Goal: Task Accomplishment & Management: Complete application form

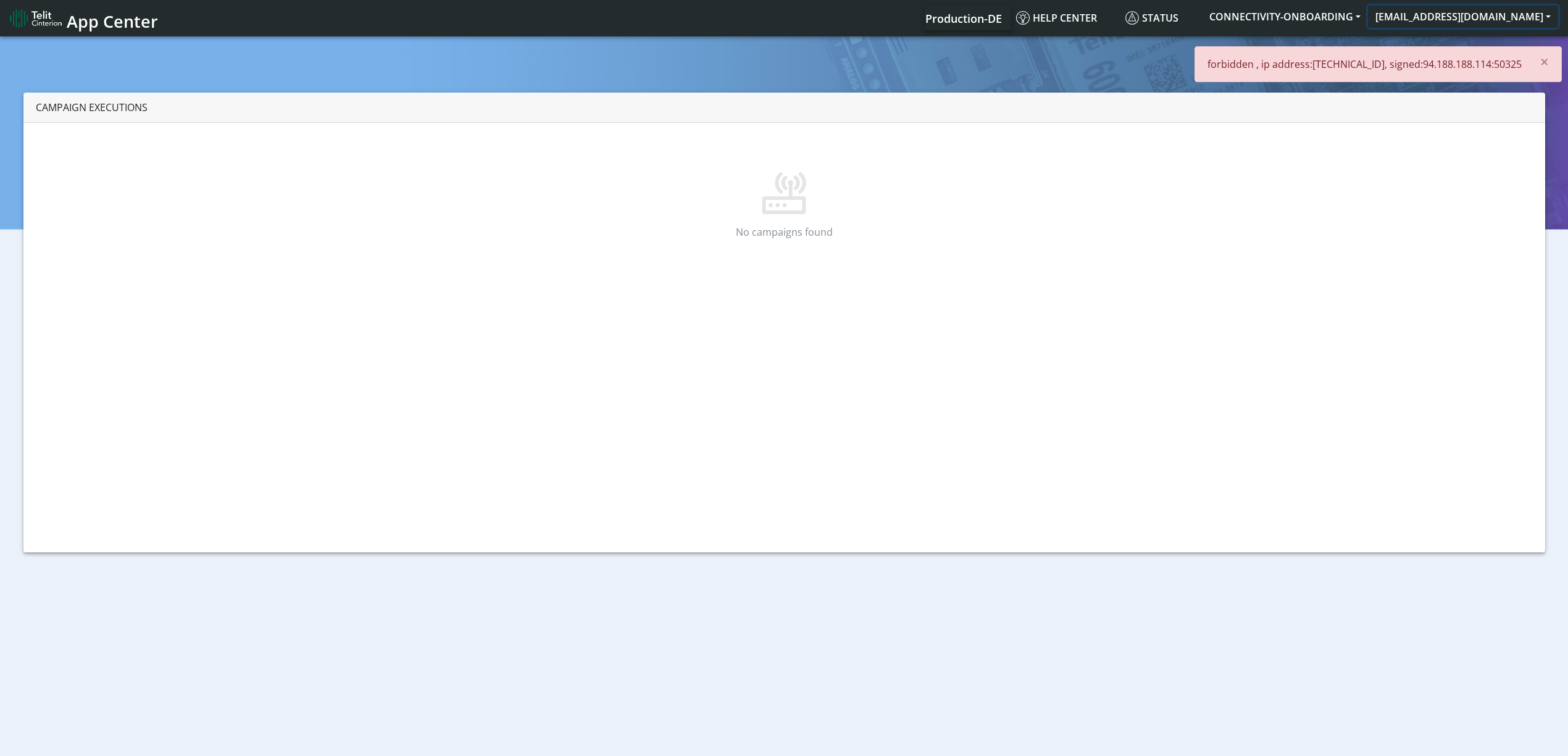
click at [1484, 26] on button "[EMAIL_ADDRESS][DOMAIN_NAME]" at bounding box center [1463, 17] width 190 height 23
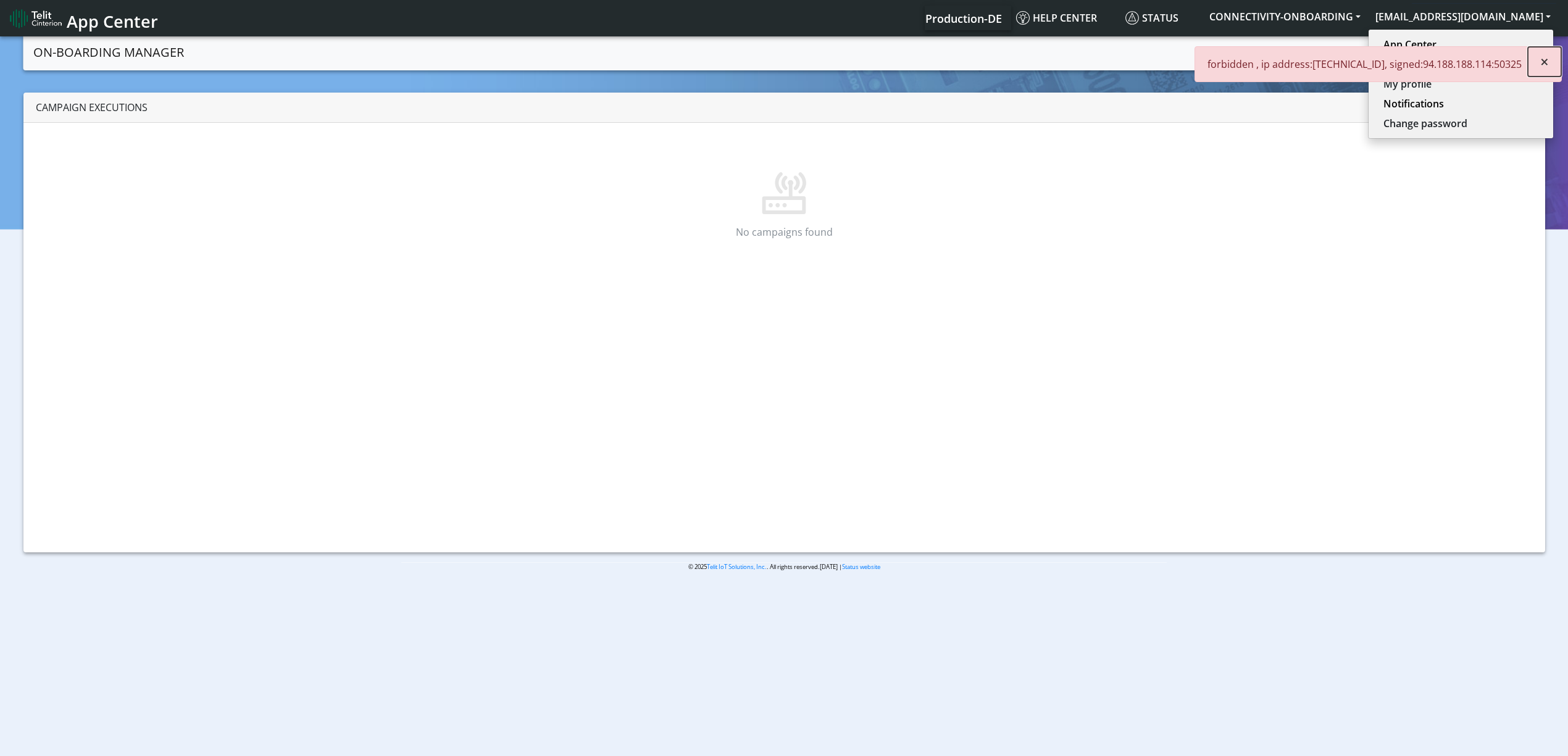
click at [1551, 68] on button "×" at bounding box center [1544, 62] width 33 height 30
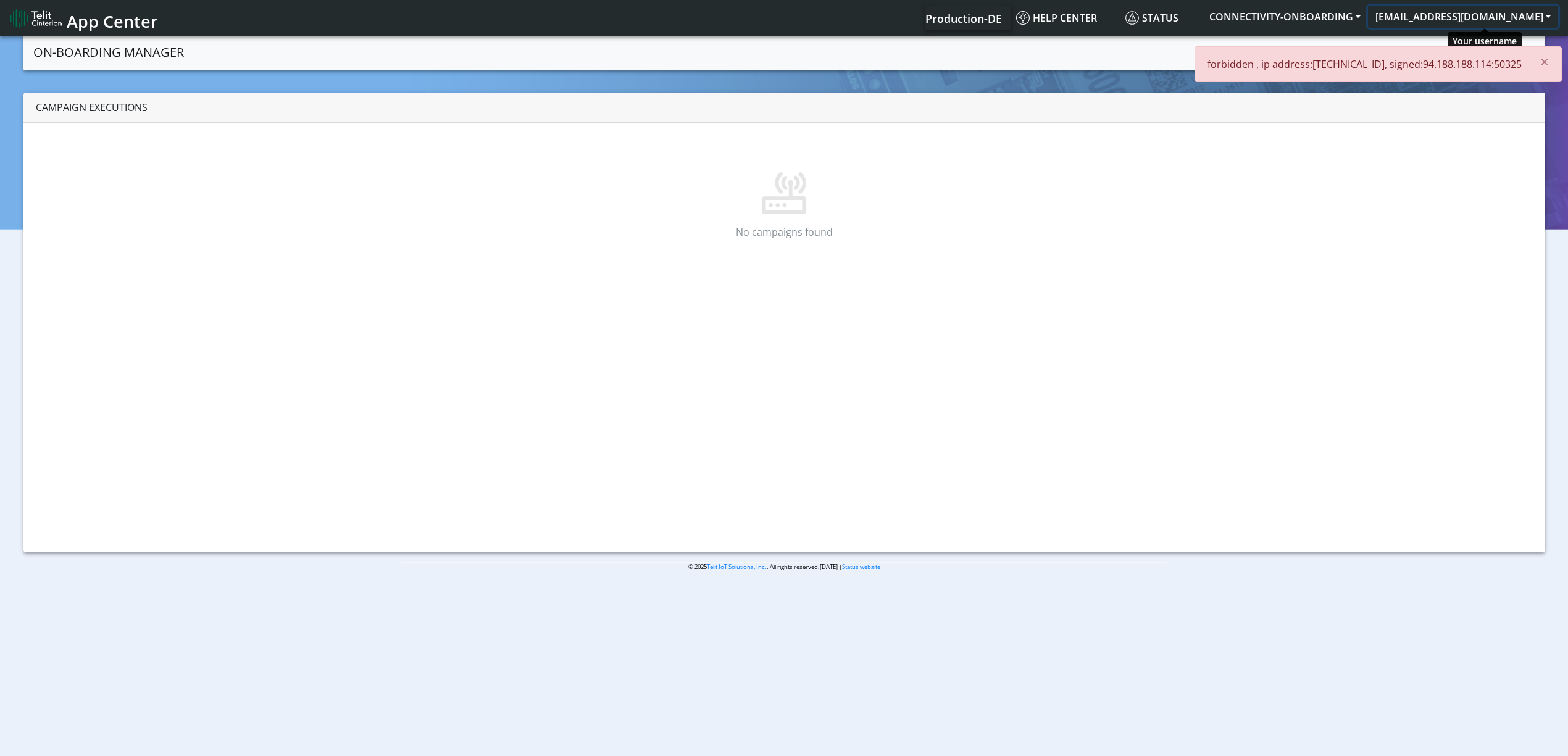
click at [1504, 14] on button "[EMAIL_ADDRESS][DOMAIN_NAME]" at bounding box center [1463, 17] width 190 height 23
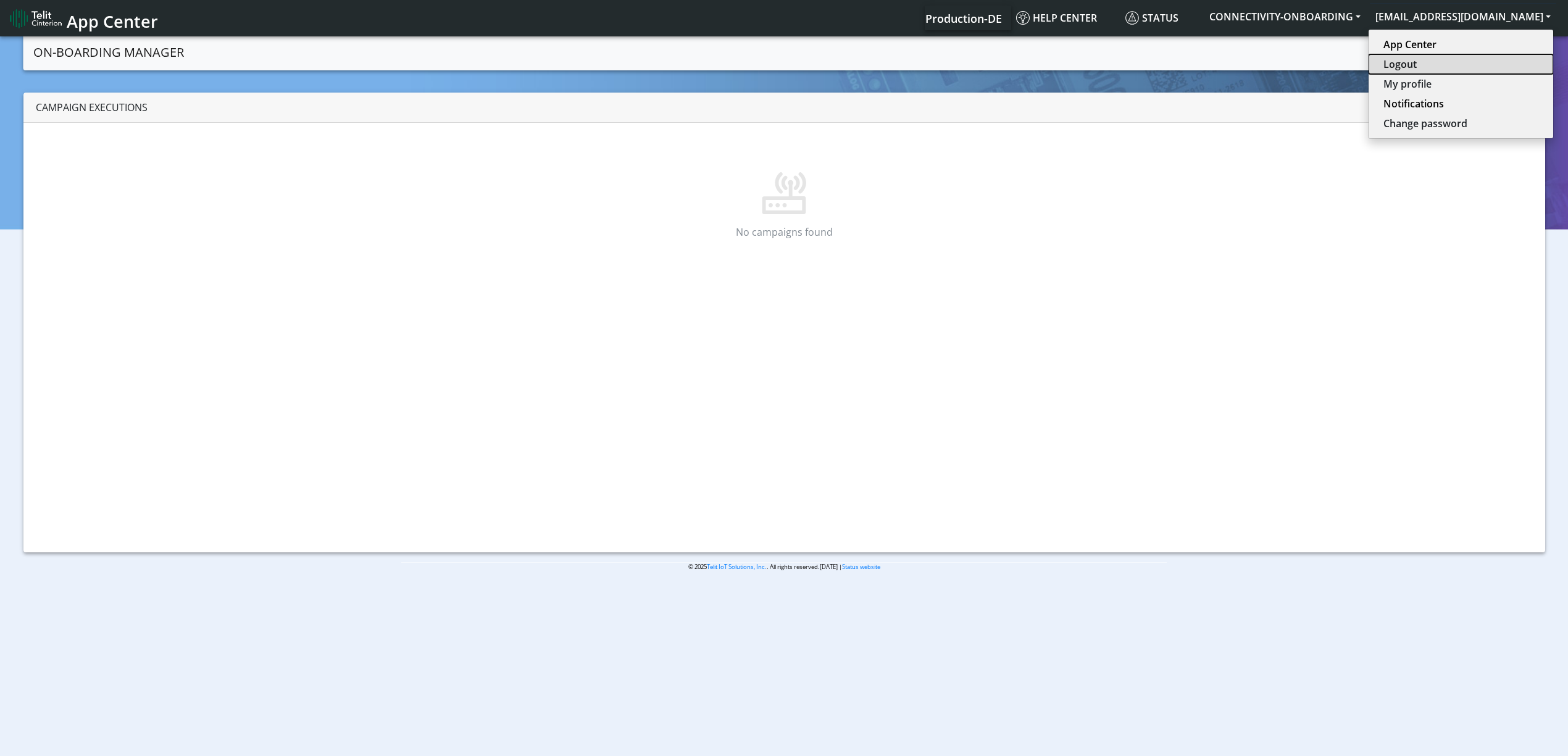
click at [1450, 68] on button "Logout" at bounding box center [1460, 64] width 185 height 20
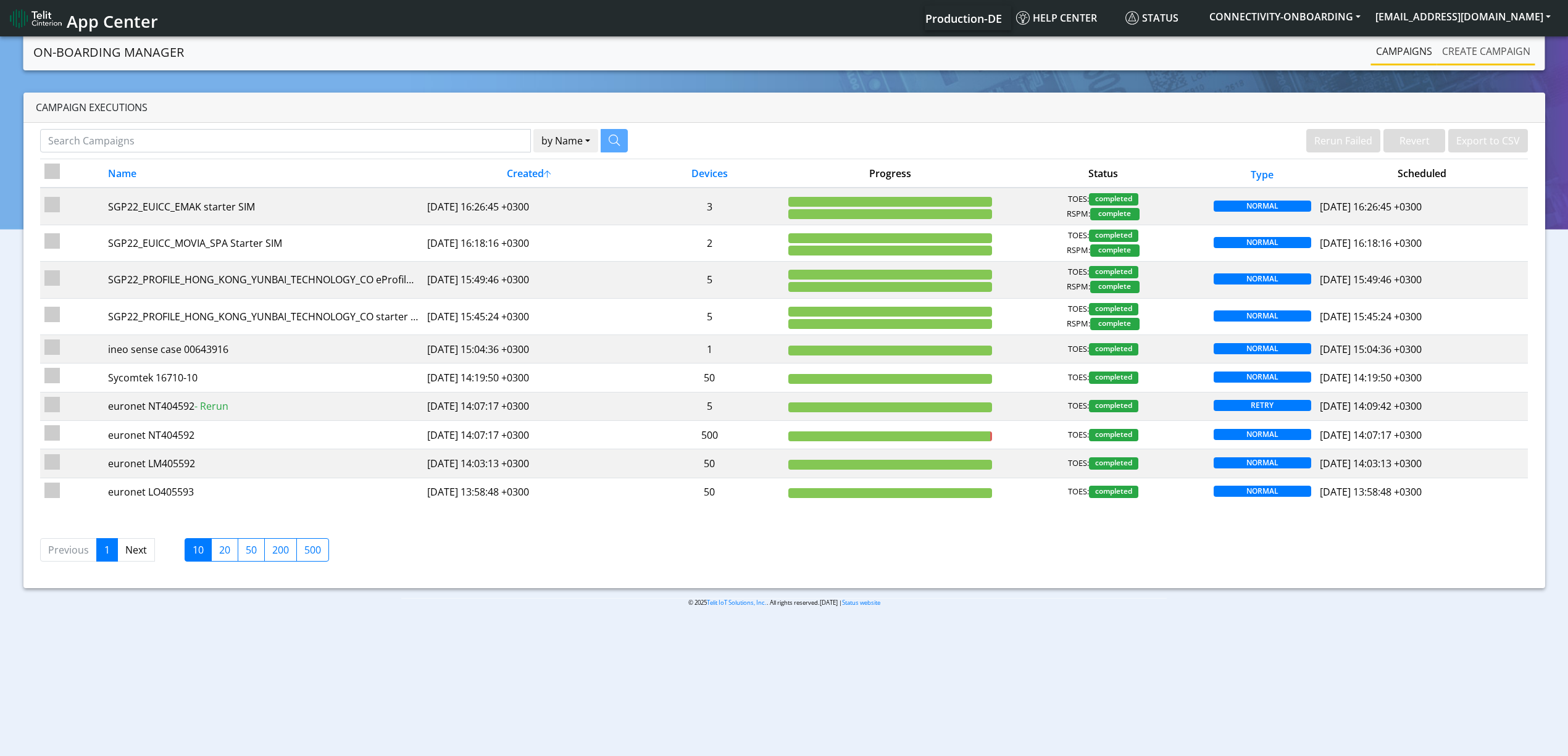
click at [1474, 57] on link "Create campaign" at bounding box center [1486, 51] width 98 height 25
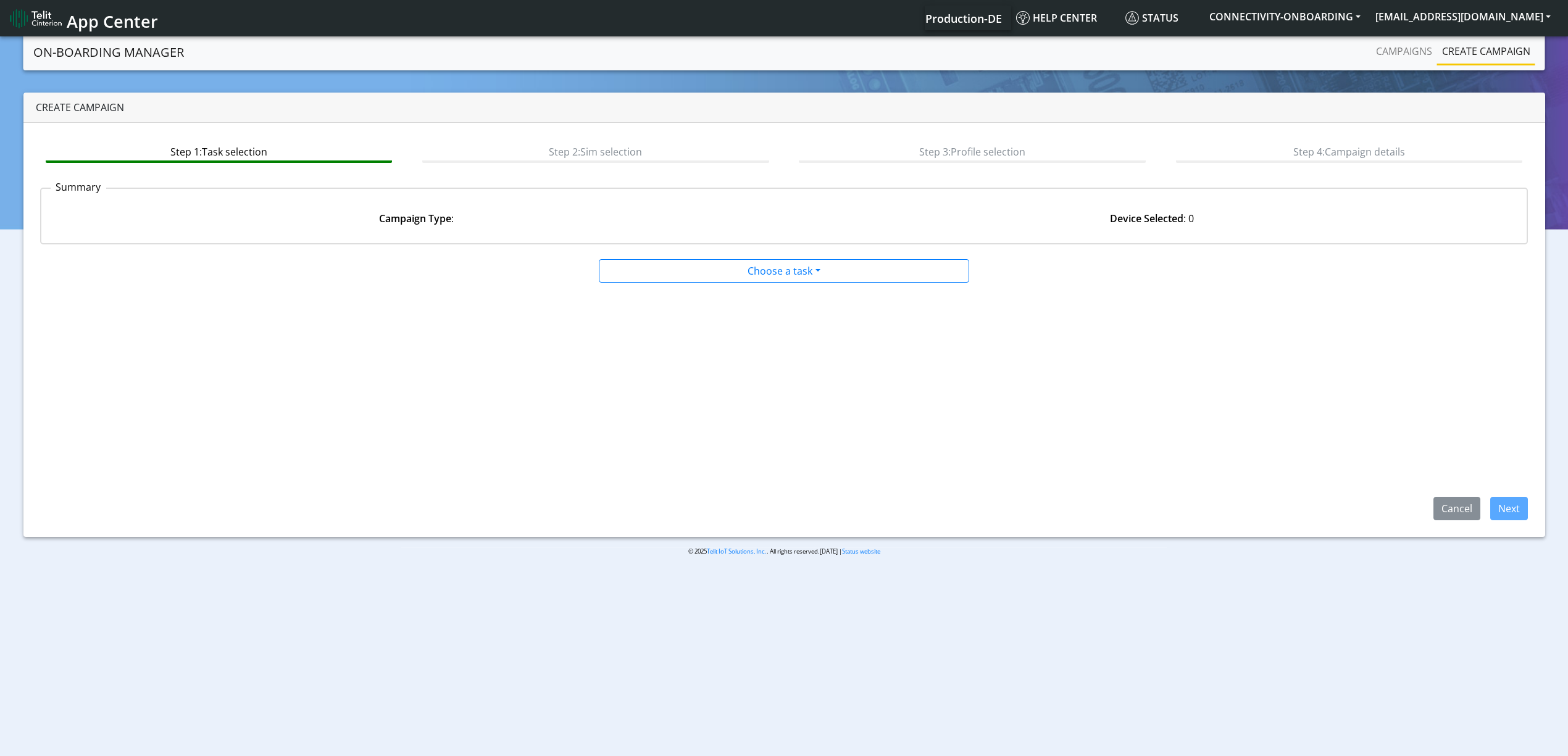
click at [783, 256] on div at bounding box center [783, 257] width 1004 height 5
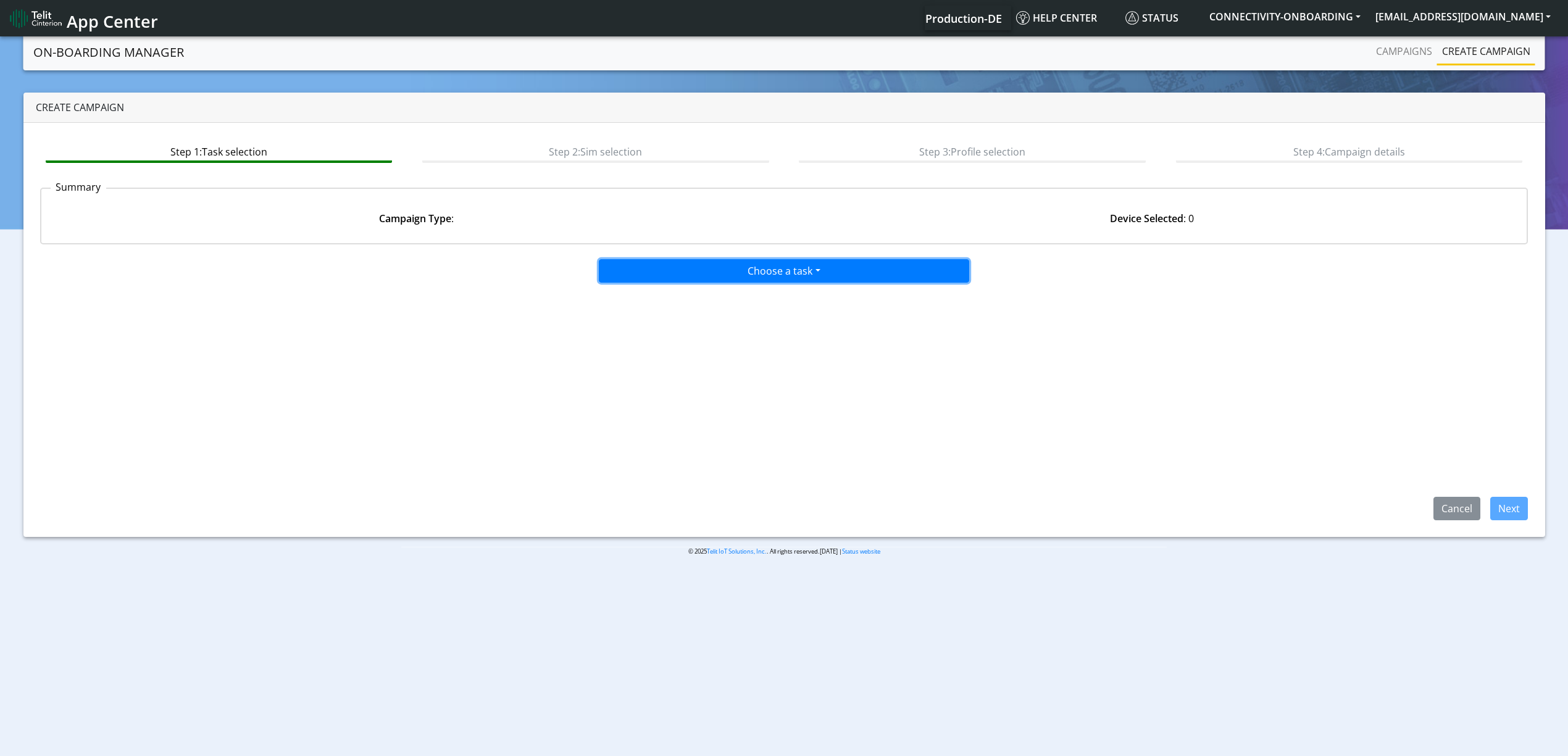
click at [771, 274] on button "Choose a task" at bounding box center [784, 271] width 370 height 23
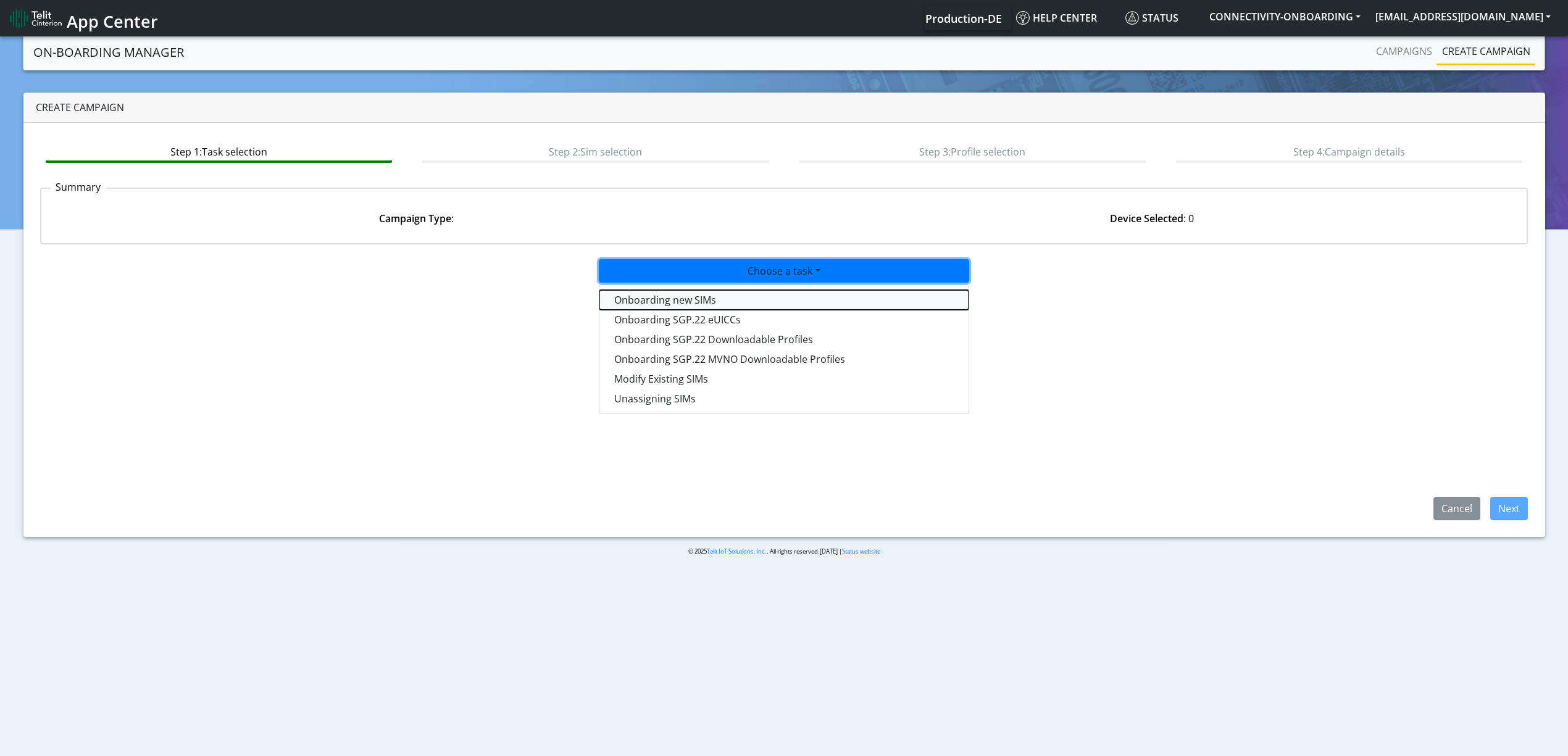
click at [746, 294] on tasktoes-dropdown "Onboarding new SIMs" at bounding box center [784, 299] width 369 height 20
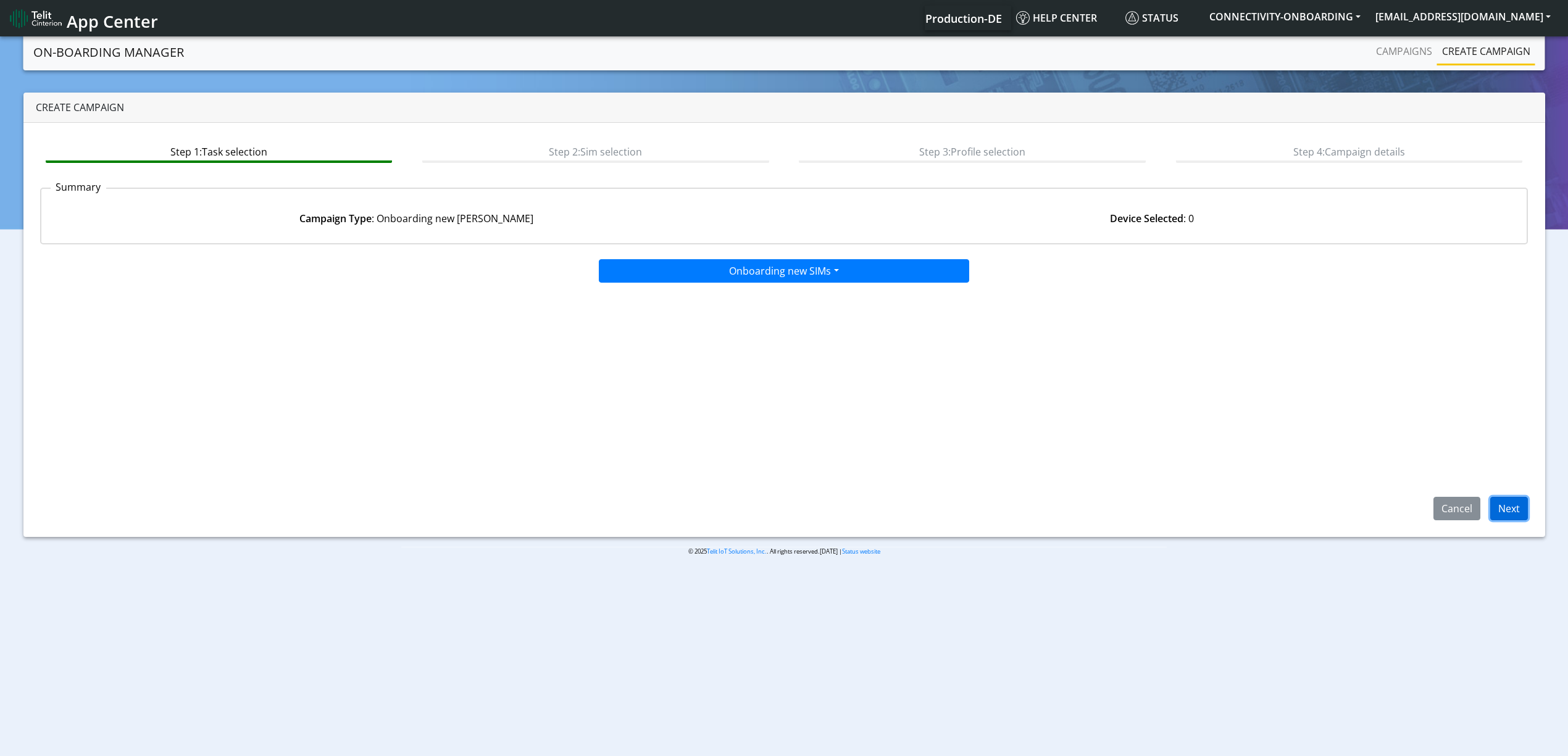
click at [1495, 506] on button "Next" at bounding box center [1509, 508] width 38 height 23
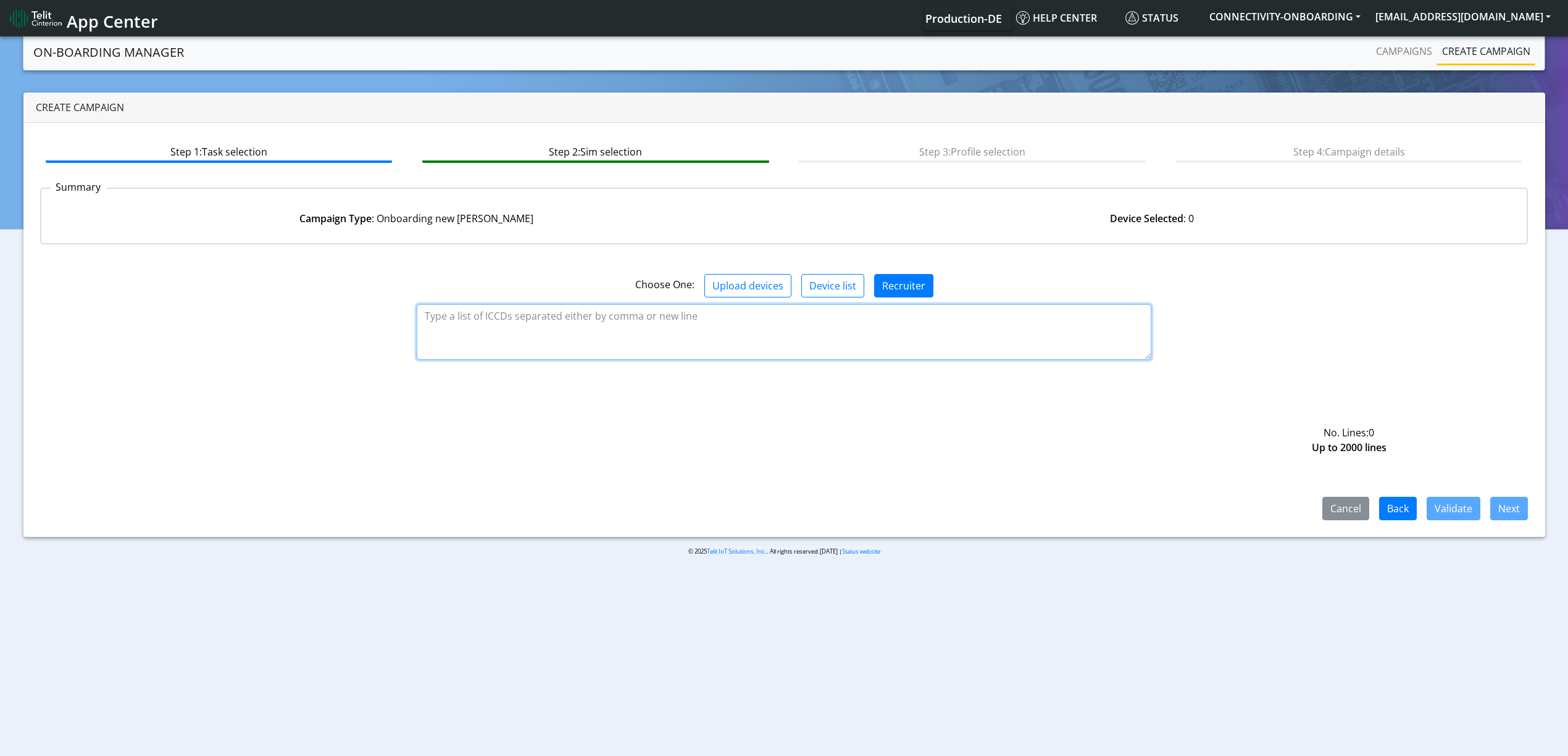
click at [672, 334] on textarea at bounding box center [784, 332] width 734 height 55
paste textarea "89358151000008323472 89358151000008323480 89358151000008323498 8935815100000832…"
paste textarea "89358151000008378476 89358151000008378484 89358151000008378492 8935815100000837…"
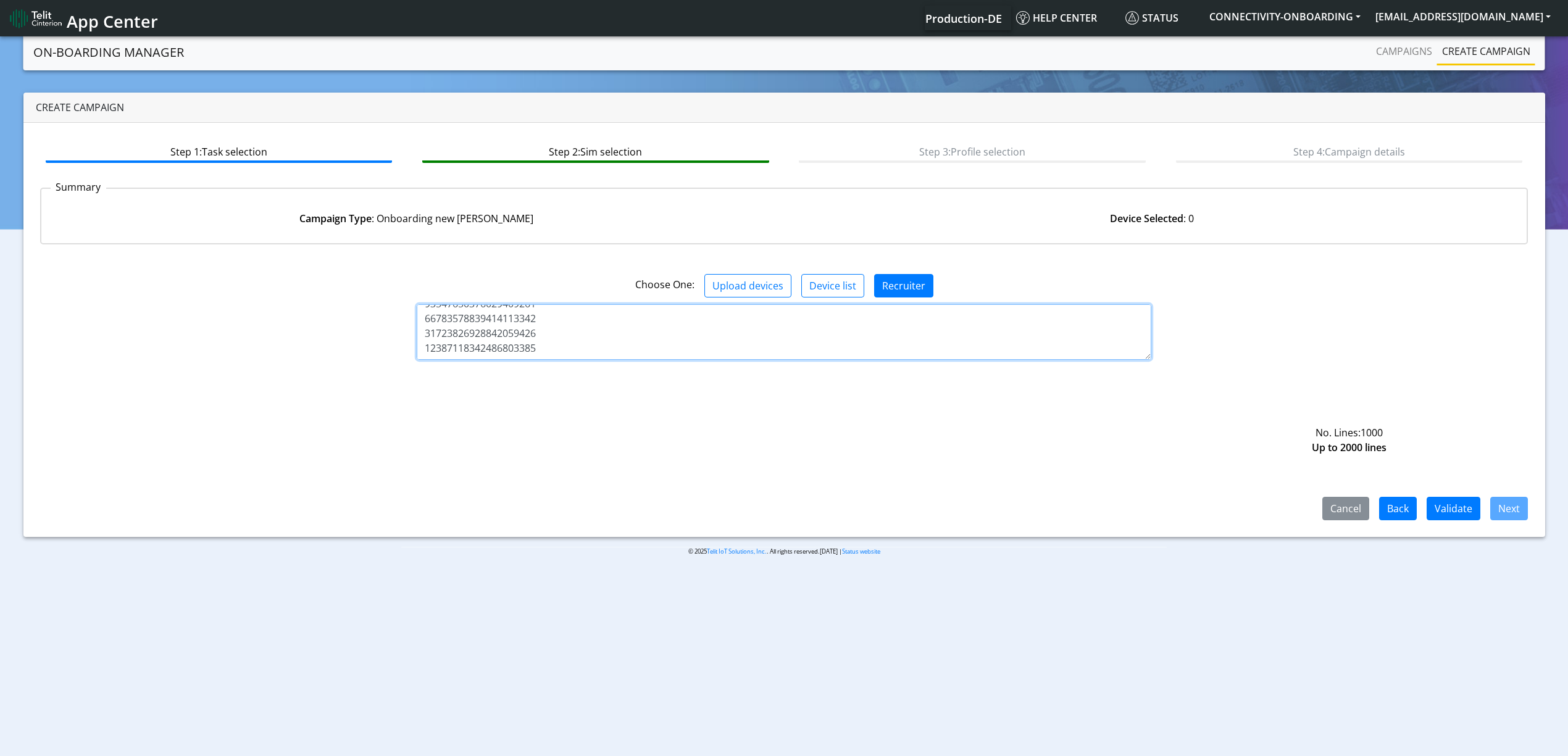
type textarea "89358151000008323472 89358151000008323480 89358151000008323498 8935815100000832…"
click at [1444, 526] on div "Step 1: Task selection Step 2: Sim selection Step 3: Profile selection Step 4: …" at bounding box center [784, 330] width 1521 height 414
click at [1448, 513] on button "Validate" at bounding box center [1453, 508] width 54 height 23
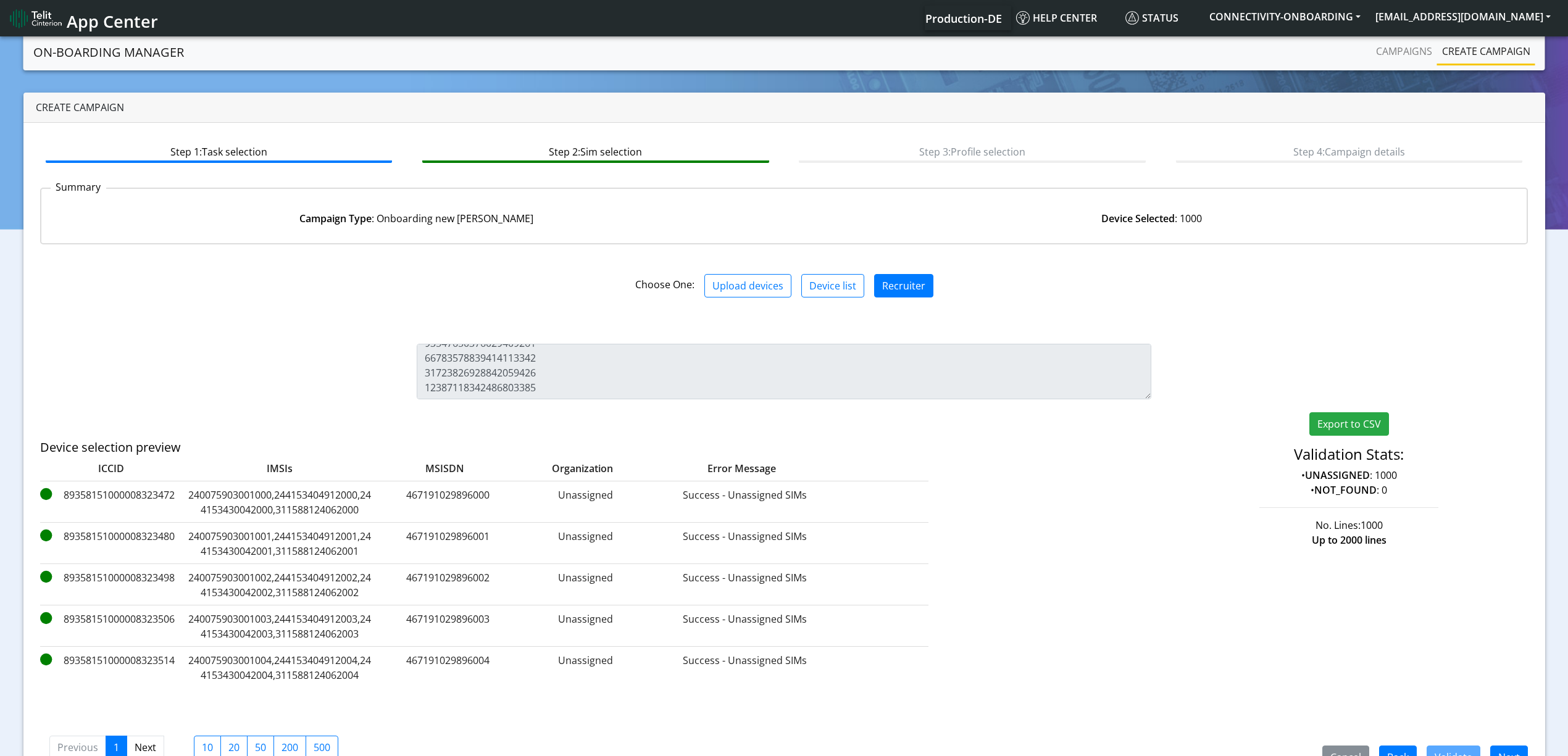
scroll to position [35, 0]
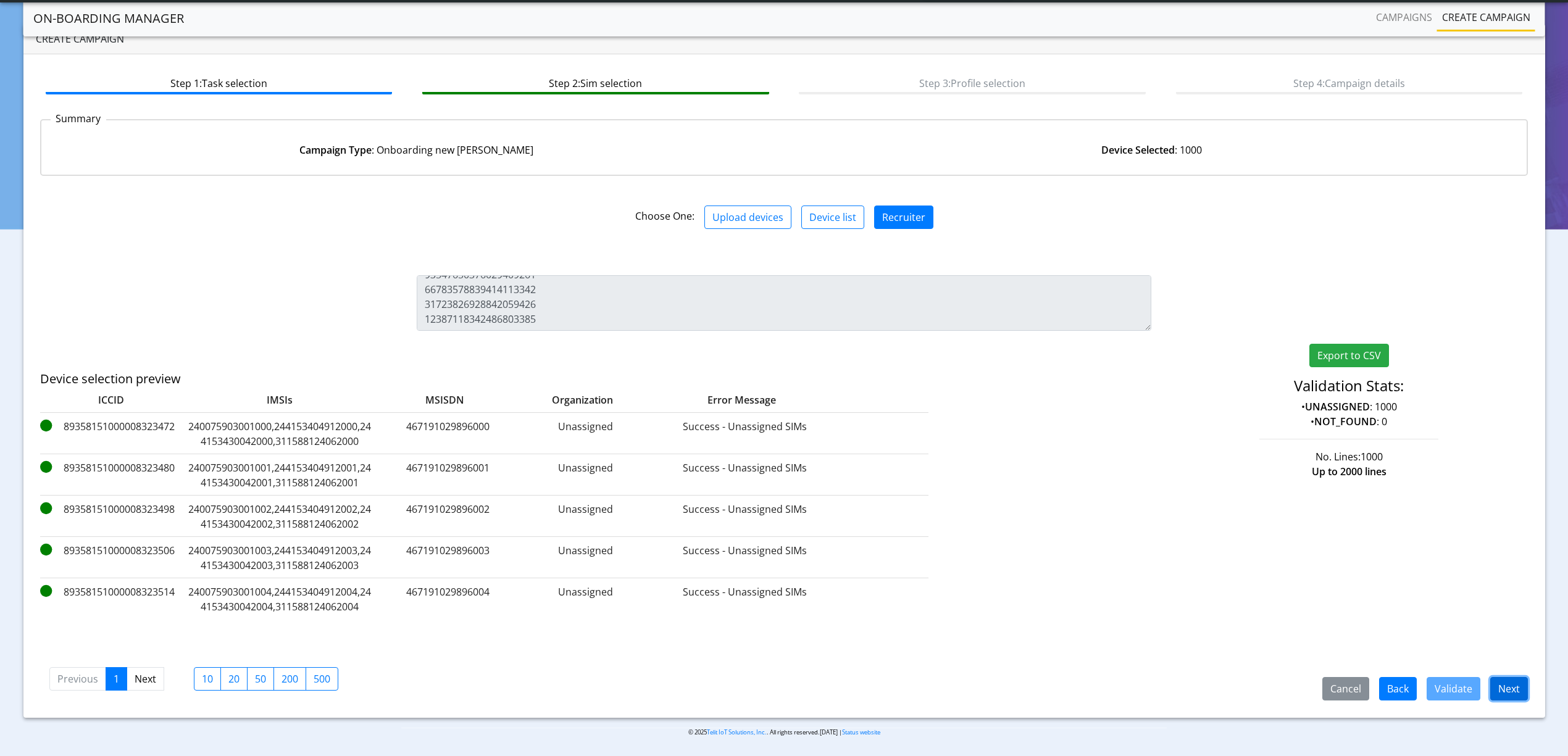
click at [1509, 693] on button "Next" at bounding box center [1509, 688] width 38 height 23
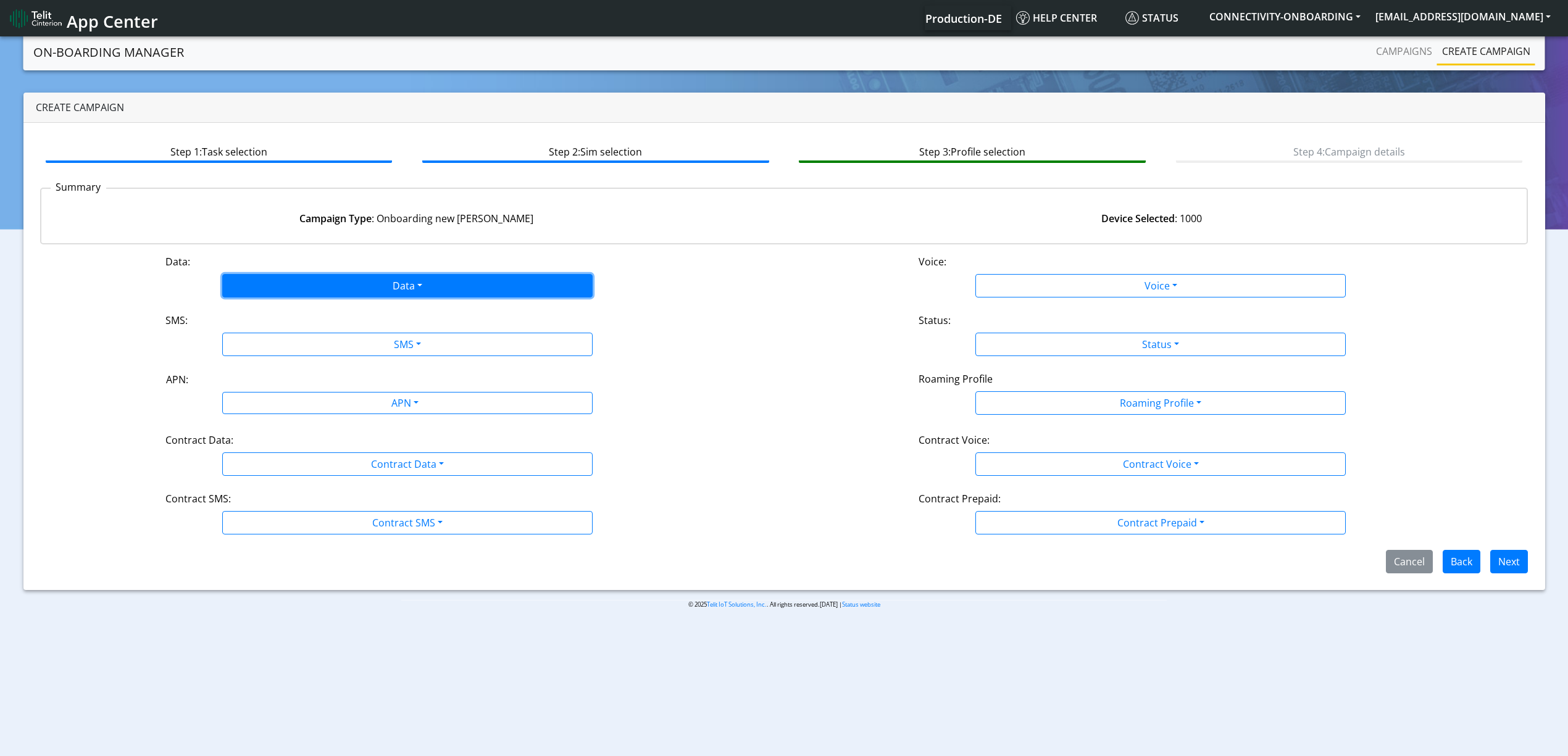
click at [344, 281] on button "Data" at bounding box center [407, 286] width 370 height 23
click at [272, 329] on button "Enabled" at bounding box center [408, 334] width 369 height 20
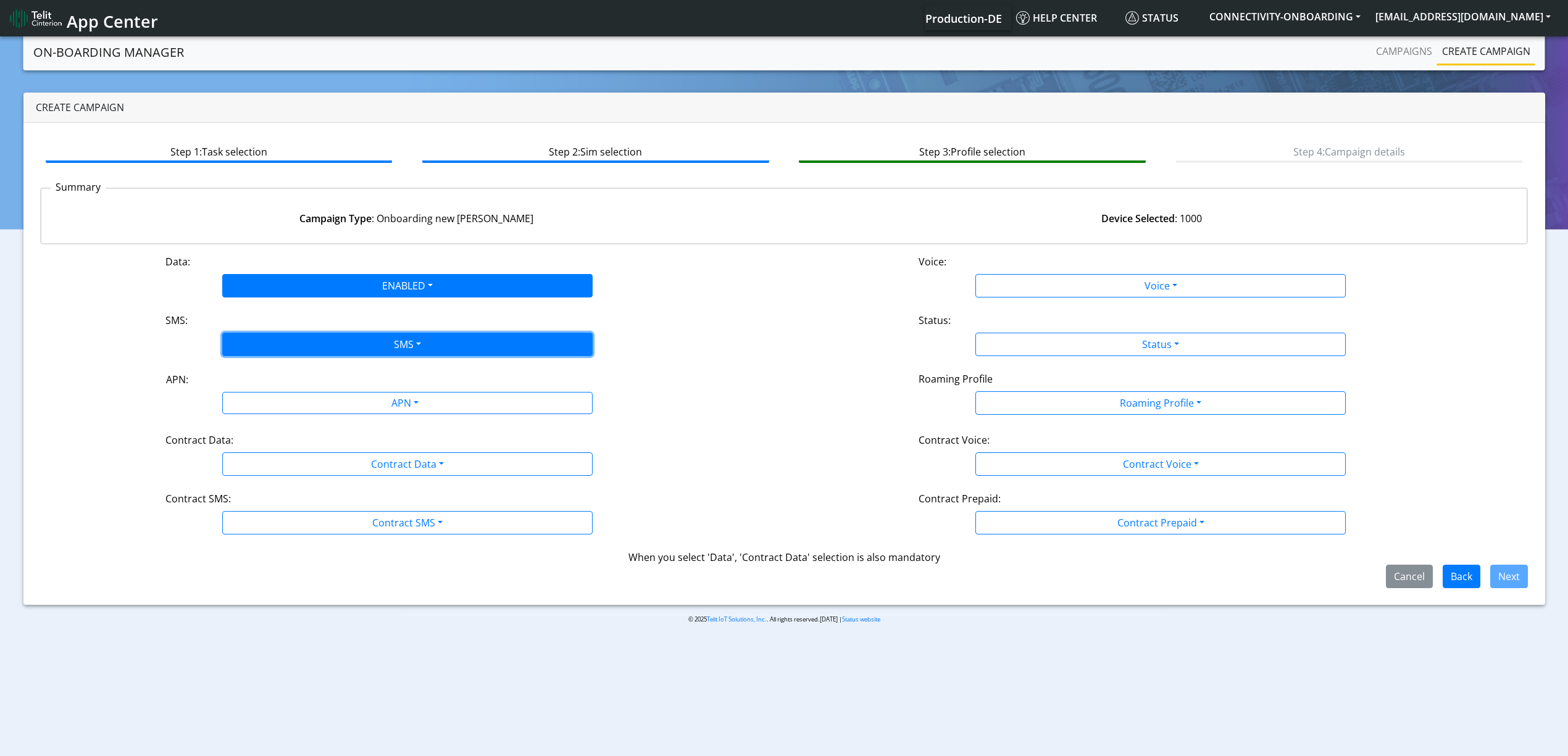
click at [275, 345] on button "SMS" at bounding box center [407, 345] width 370 height 23
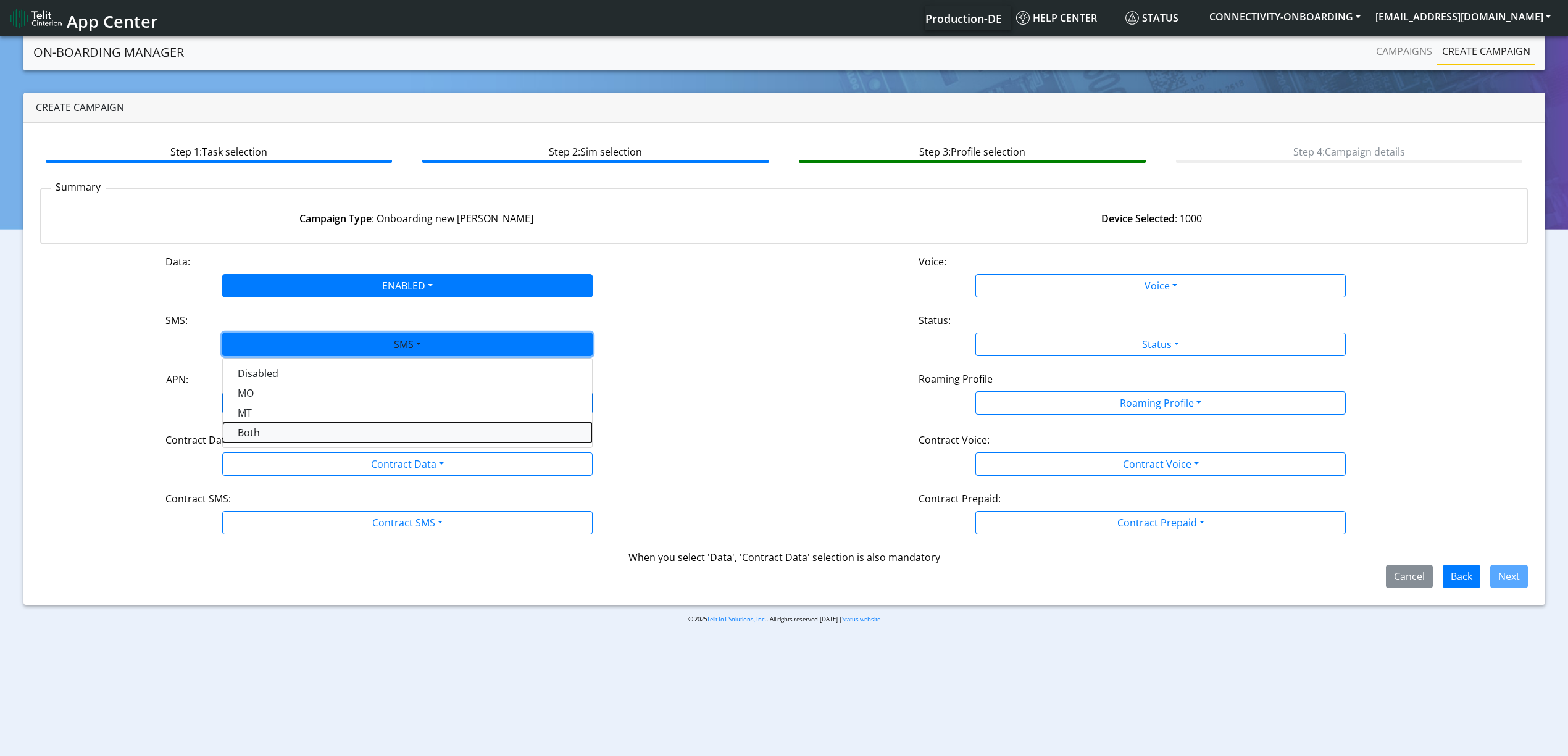
click at [280, 441] on button "Both" at bounding box center [408, 433] width 369 height 20
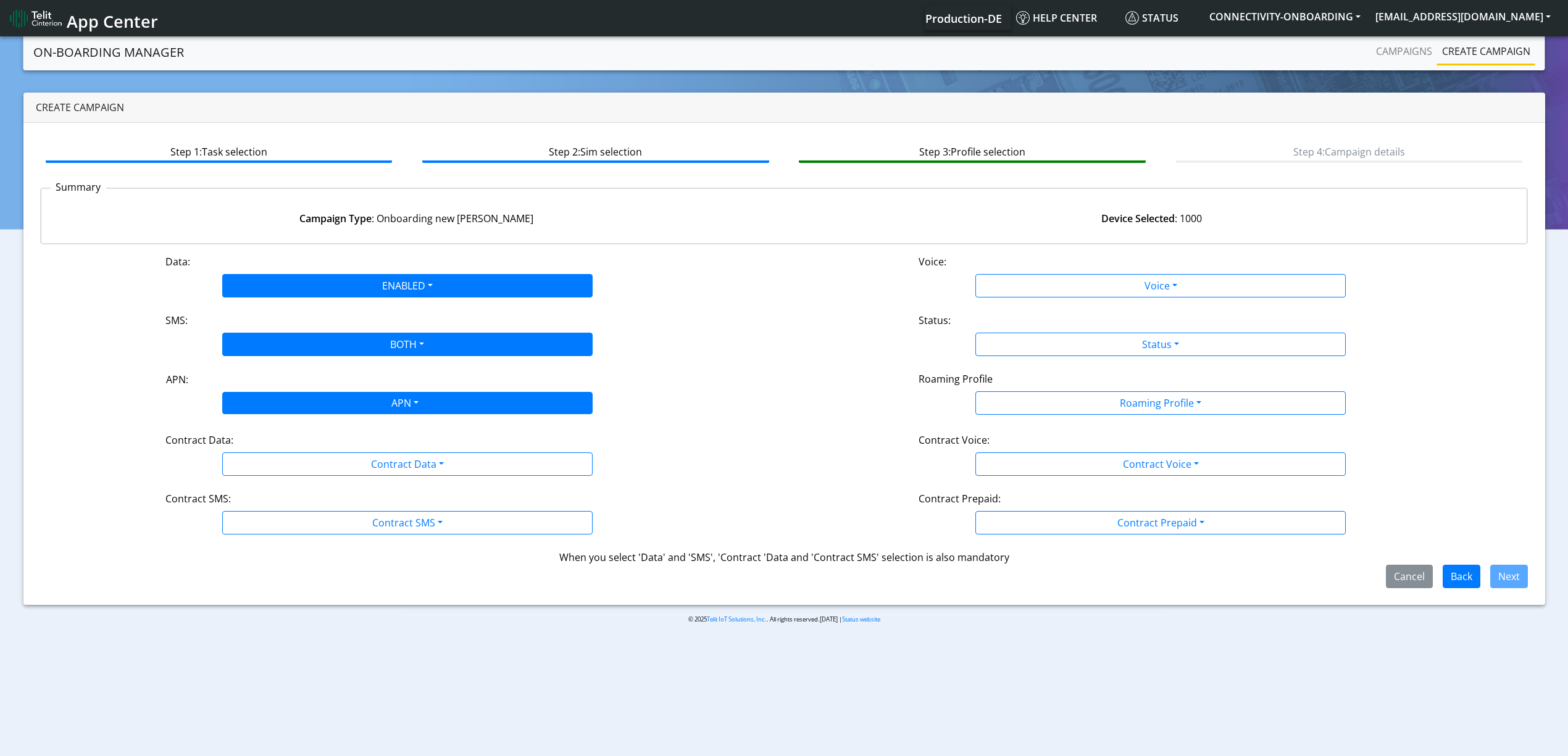
click at [285, 413] on body "App Center Production-DE Help center Status CONNECTIVITY-ONBOARDING [EMAIL_ADDR…" at bounding box center [784, 397] width 1568 height 726
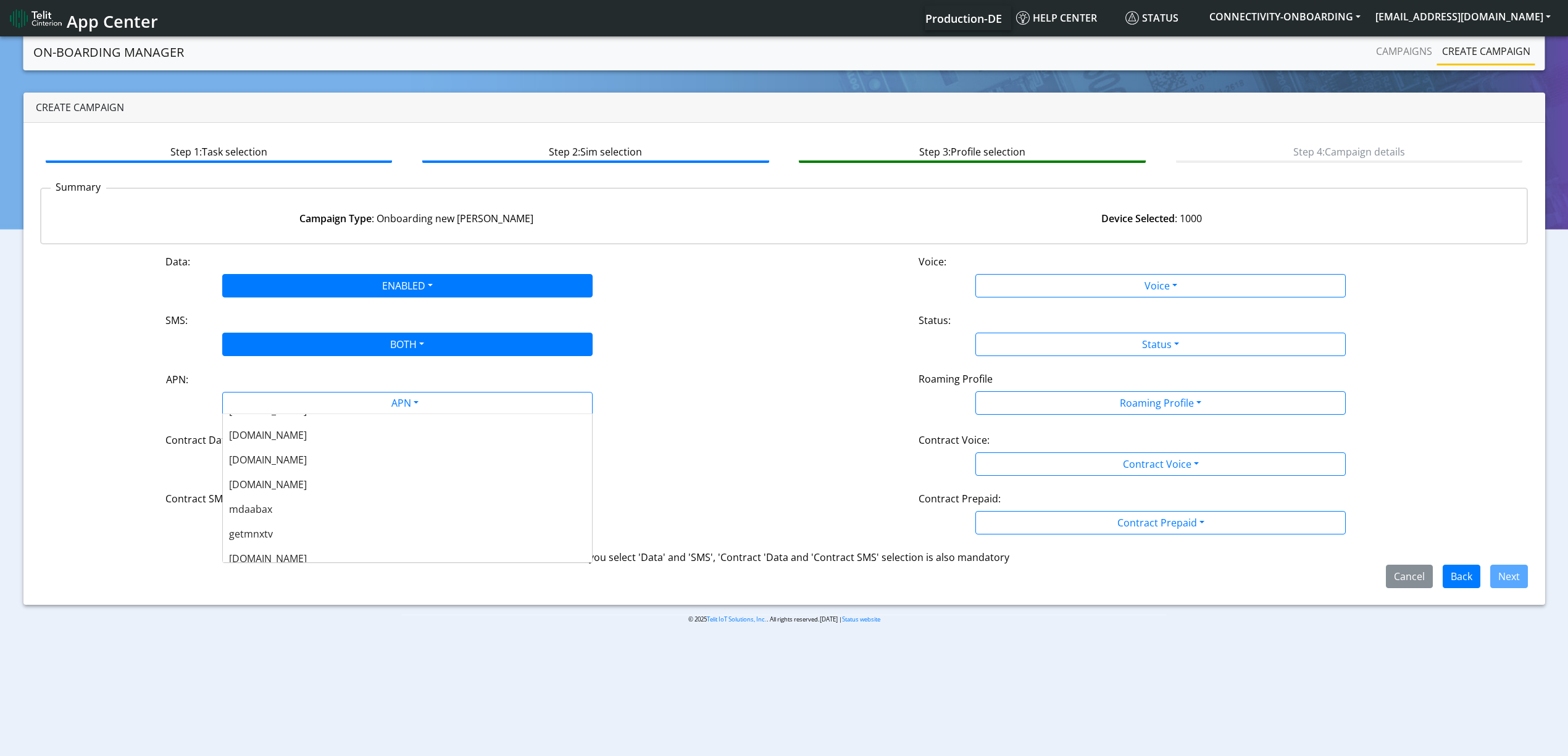
scroll to position [247, 0]
click at [320, 496] on div "[DOMAIN_NAME]" at bounding box center [408, 501] width 369 height 25
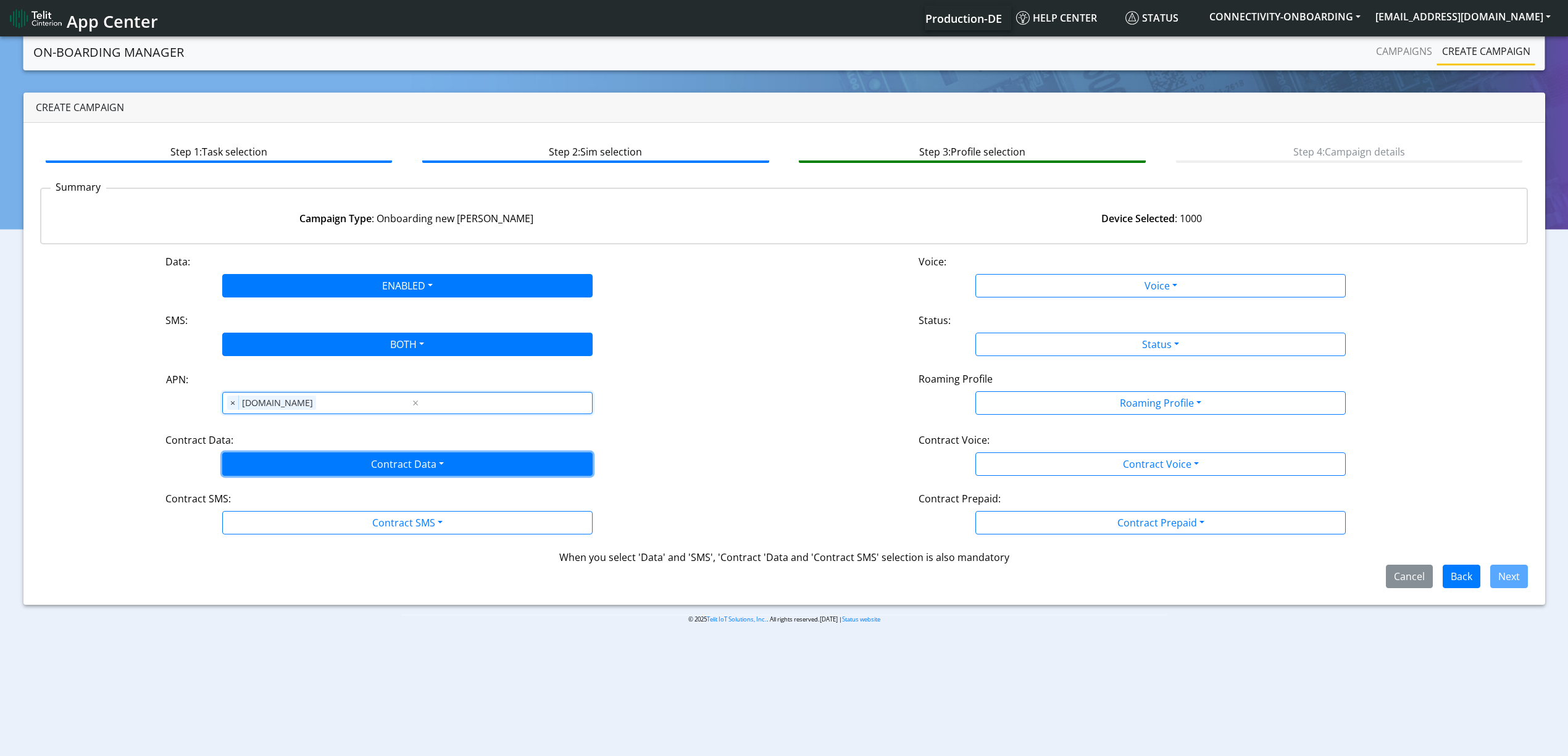
click at [297, 467] on button "Contract Data" at bounding box center [407, 464] width 370 height 23
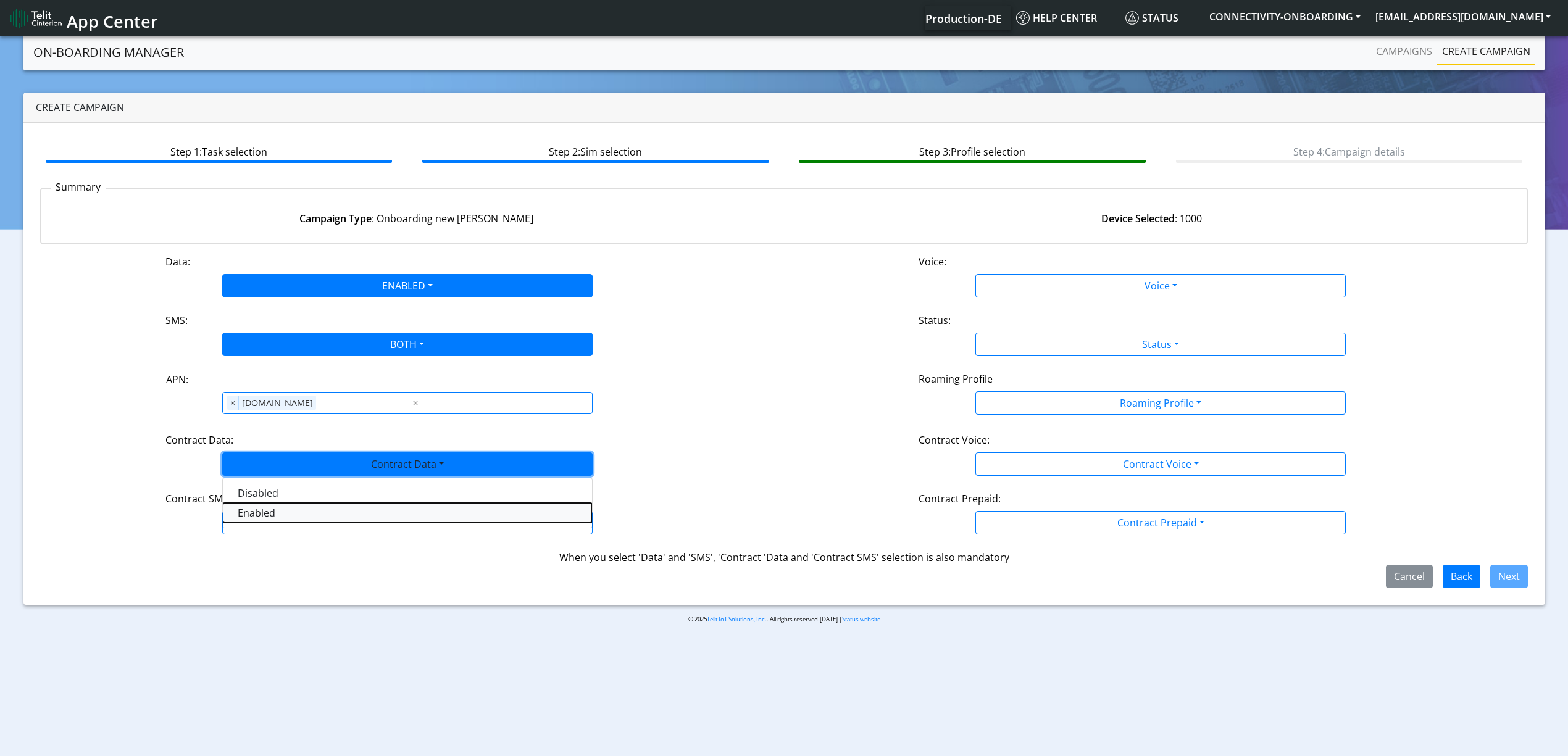
click at [262, 521] on Dataenabled-dropdown "Enabled" at bounding box center [408, 512] width 369 height 20
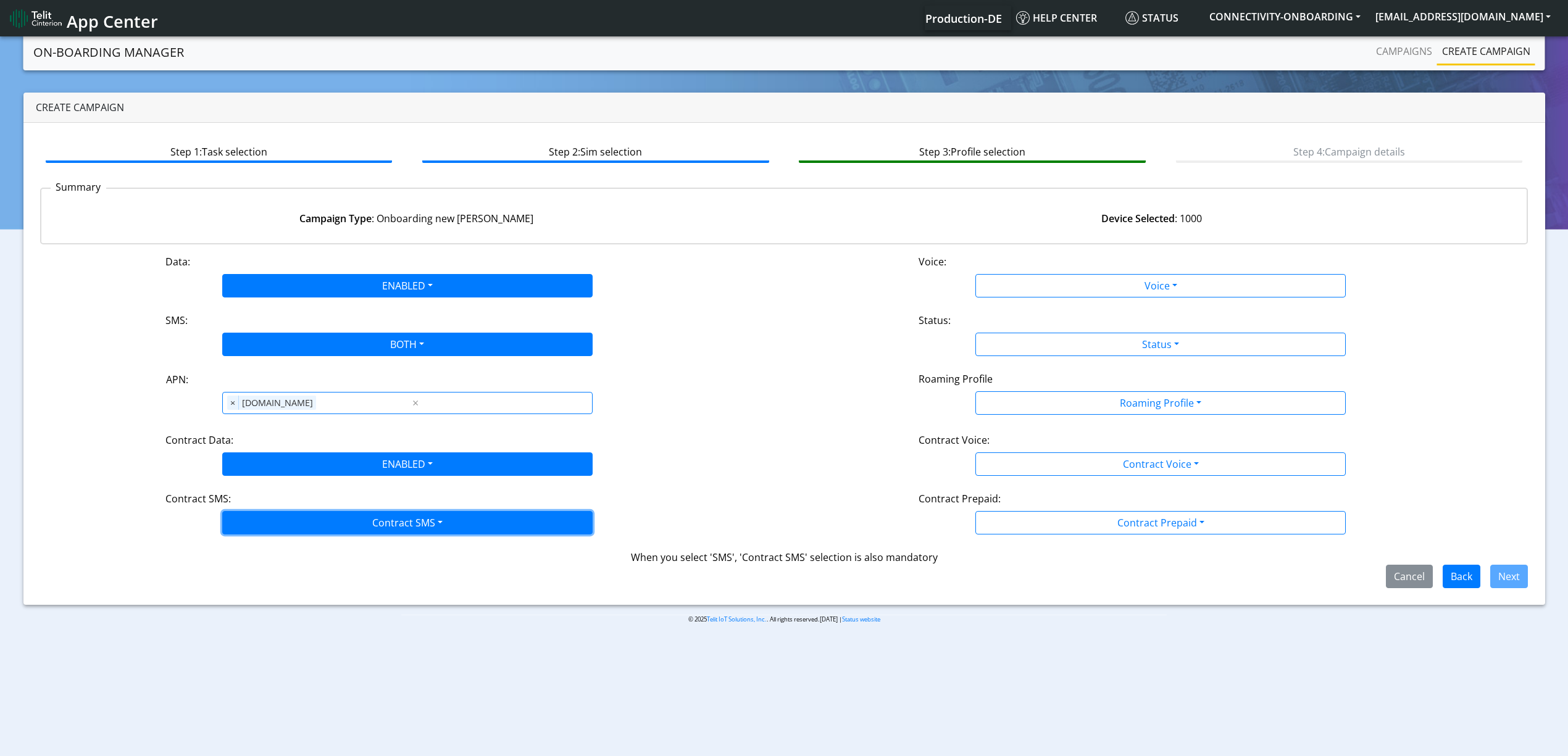
click at [279, 526] on button "Contract SMS" at bounding box center [407, 523] width 370 height 23
click at [255, 606] on SMSboth-dropdown "Both" at bounding box center [408, 611] width 369 height 20
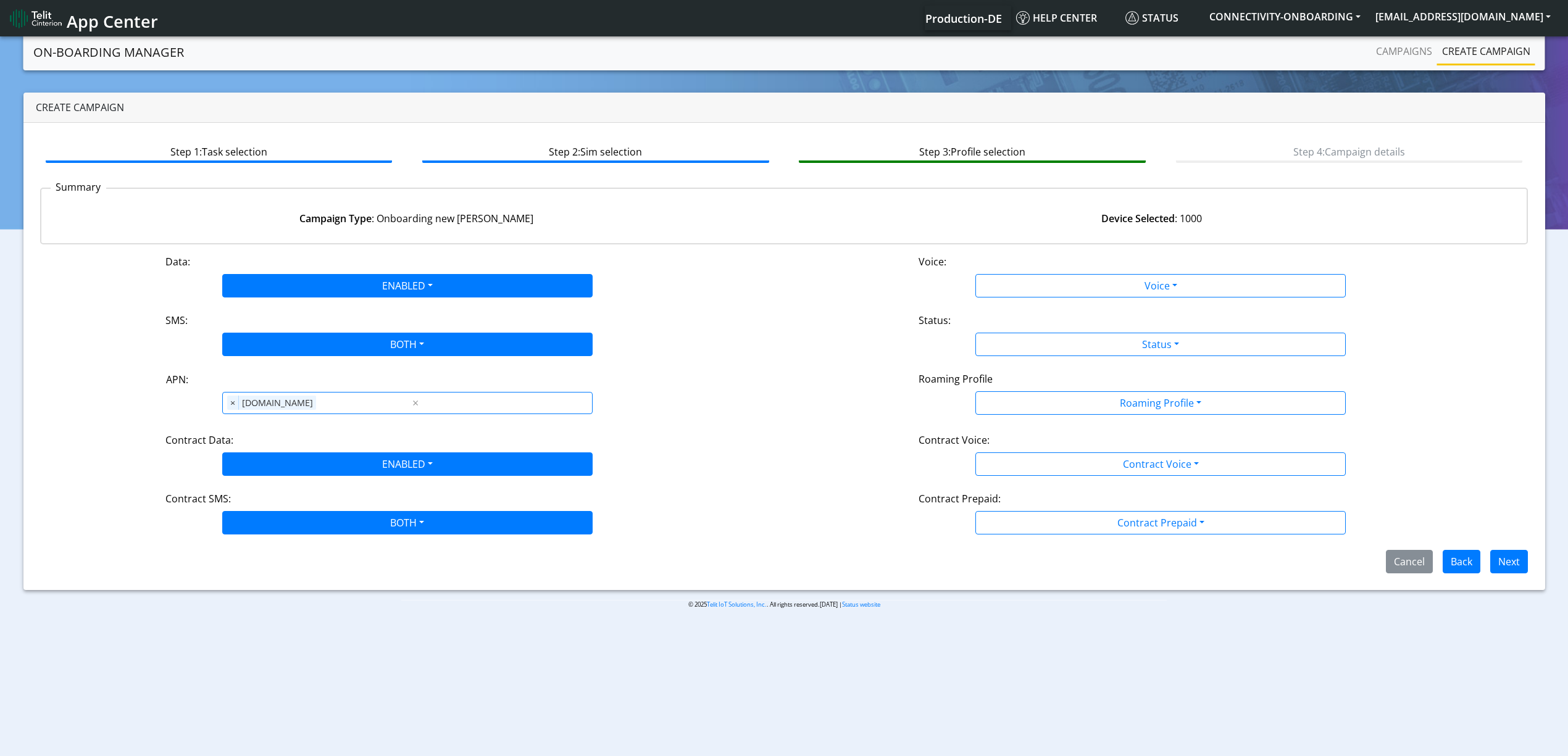
click at [981, 302] on div "Data: ENABLED Disabled Enabled Voice: Voice Disabled Enabled SMS: BOTH Disabled…" at bounding box center [784, 414] width 1488 height 319
click at [983, 299] on div "Data: ENABLED Disabled Enabled Voice: Voice Disabled Enabled SMS: BOTH Disabled…" at bounding box center [784, 414] width 1488 height 319
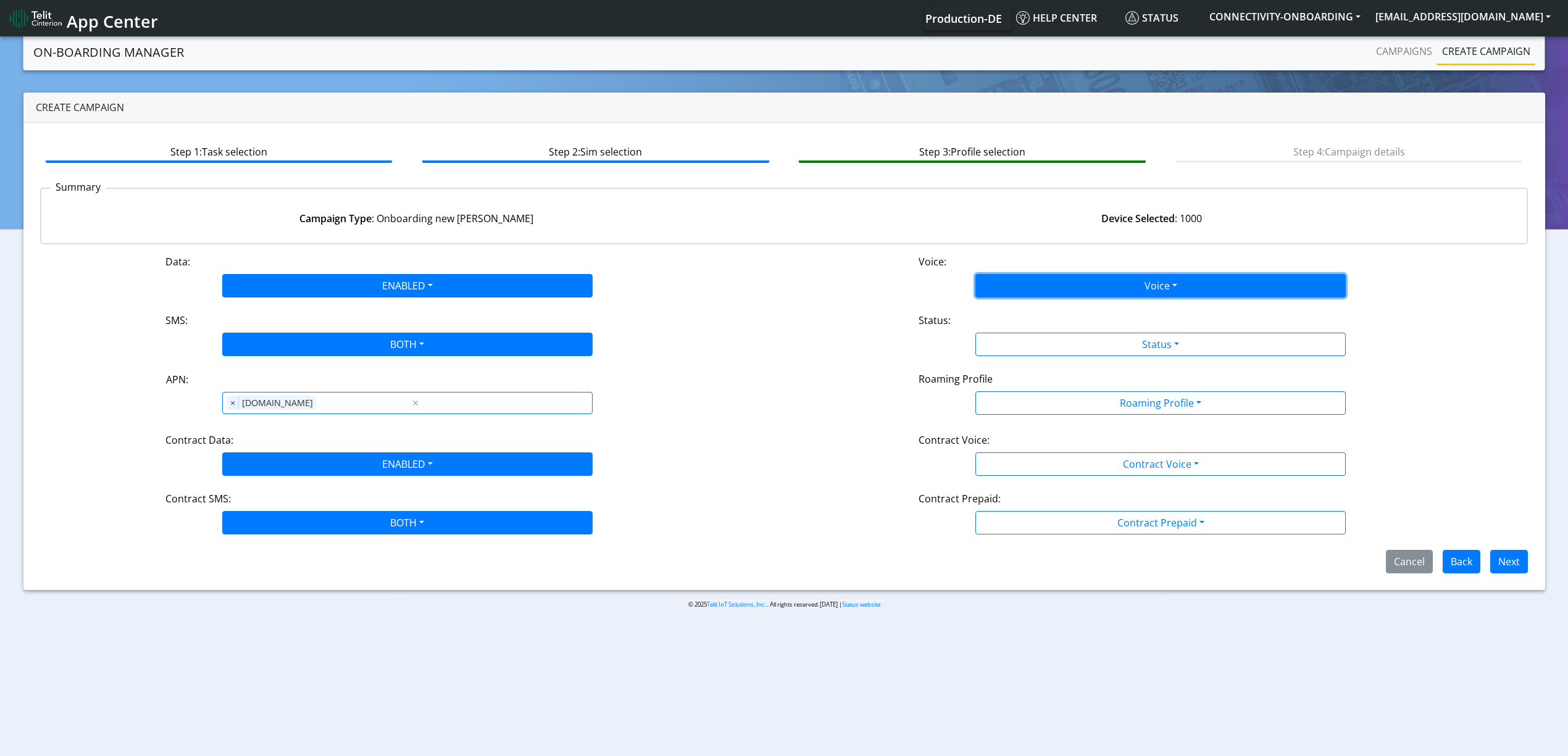
click at [989, 292] on button "Voice" at bounding box center [1160, 286] width 370 height 23
click at [992, 310] on button "Disabled" at bounding box center [1160, 314] width 369 height 20
click at [1008, 329] on div "Status:" at bounding box center [1160, 322] width 502 height 20
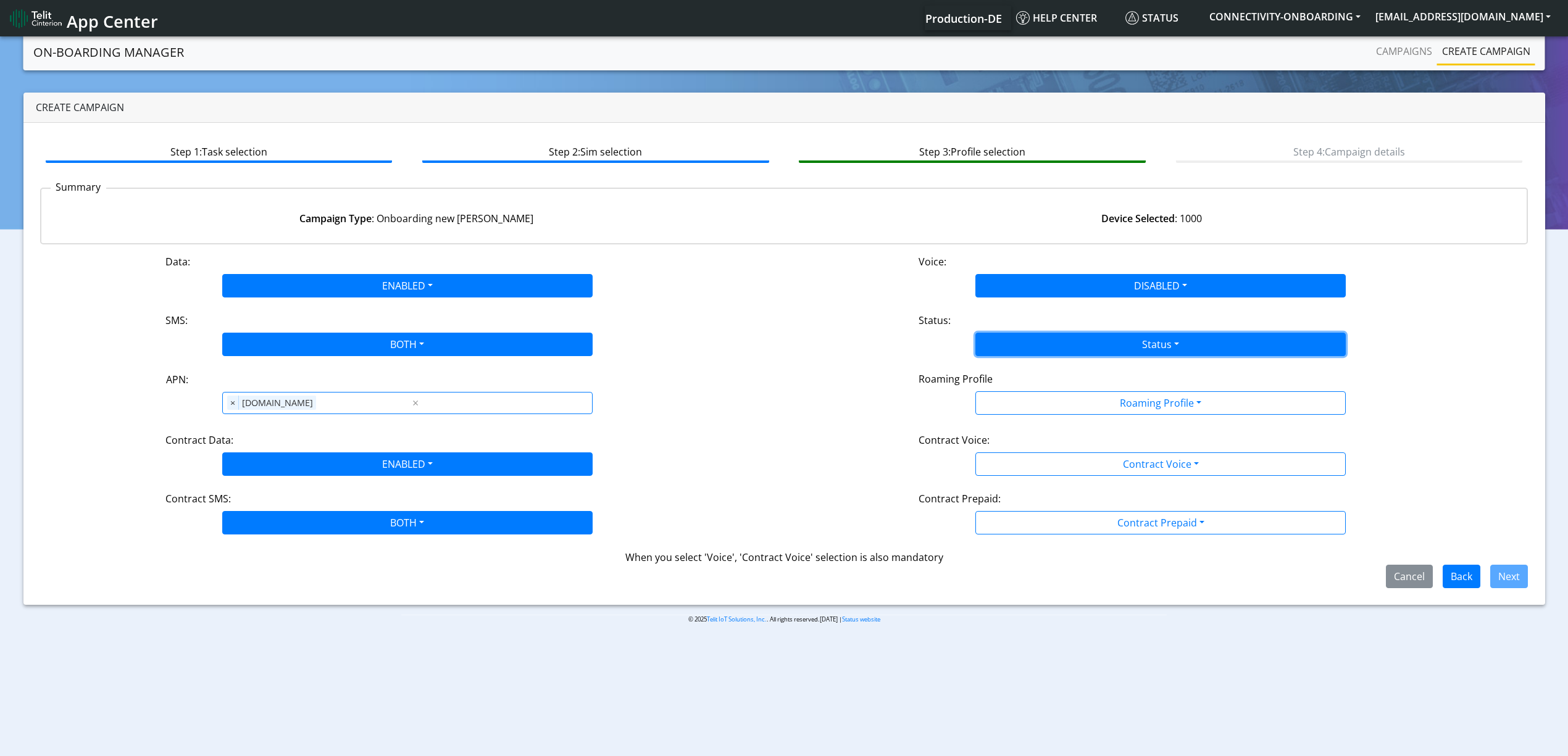
click at [1010, 337] on button "Status" at bounding box center [1160, 345] width 370 height 23
click at [1008, 366] on button "Activate" at bounding box center [1160, 373] width 369 height 20
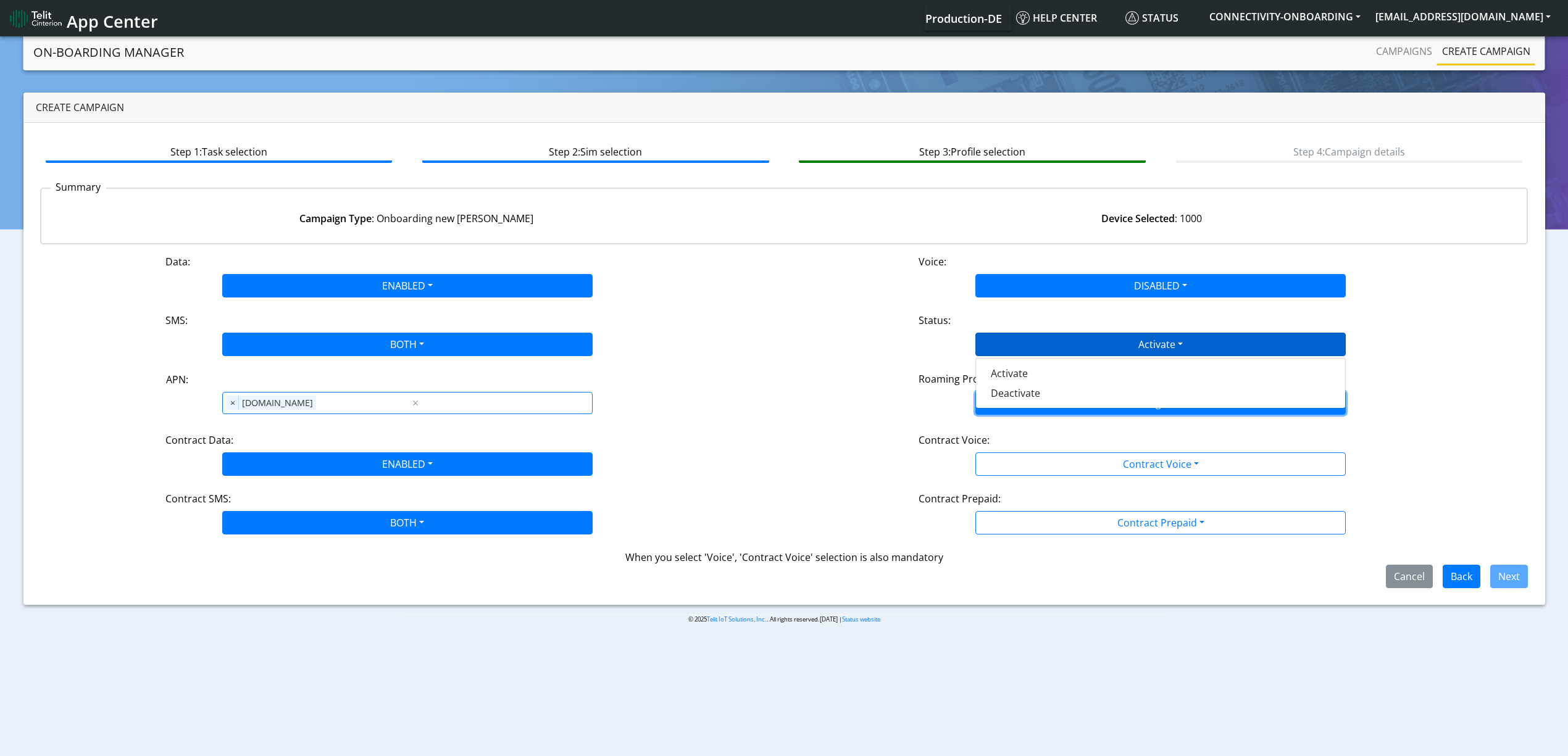
click at [1011, 400] on button "Roaming Profile" at bounding box center [1160, 403] width 370 height 23
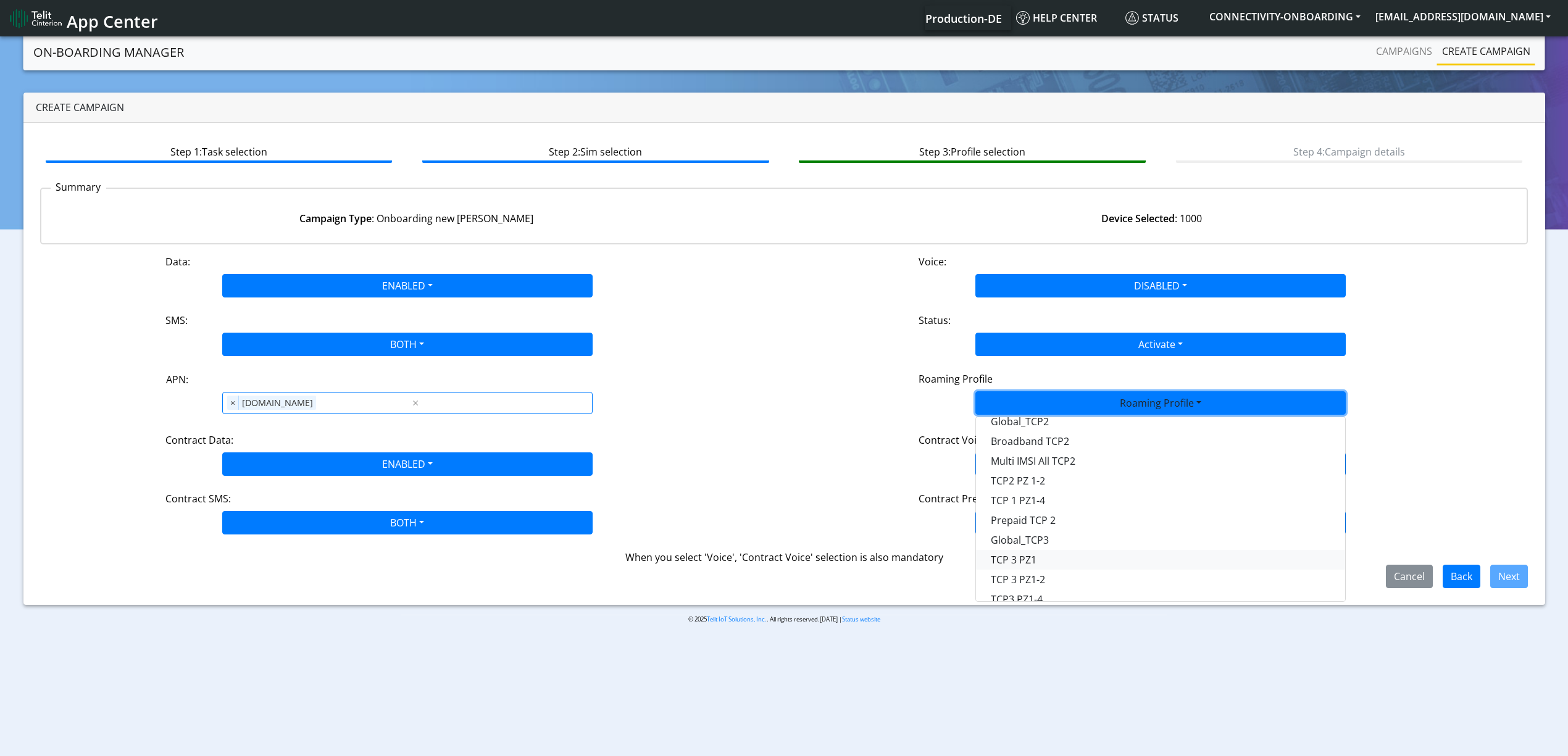
scroll to position [164, 0]
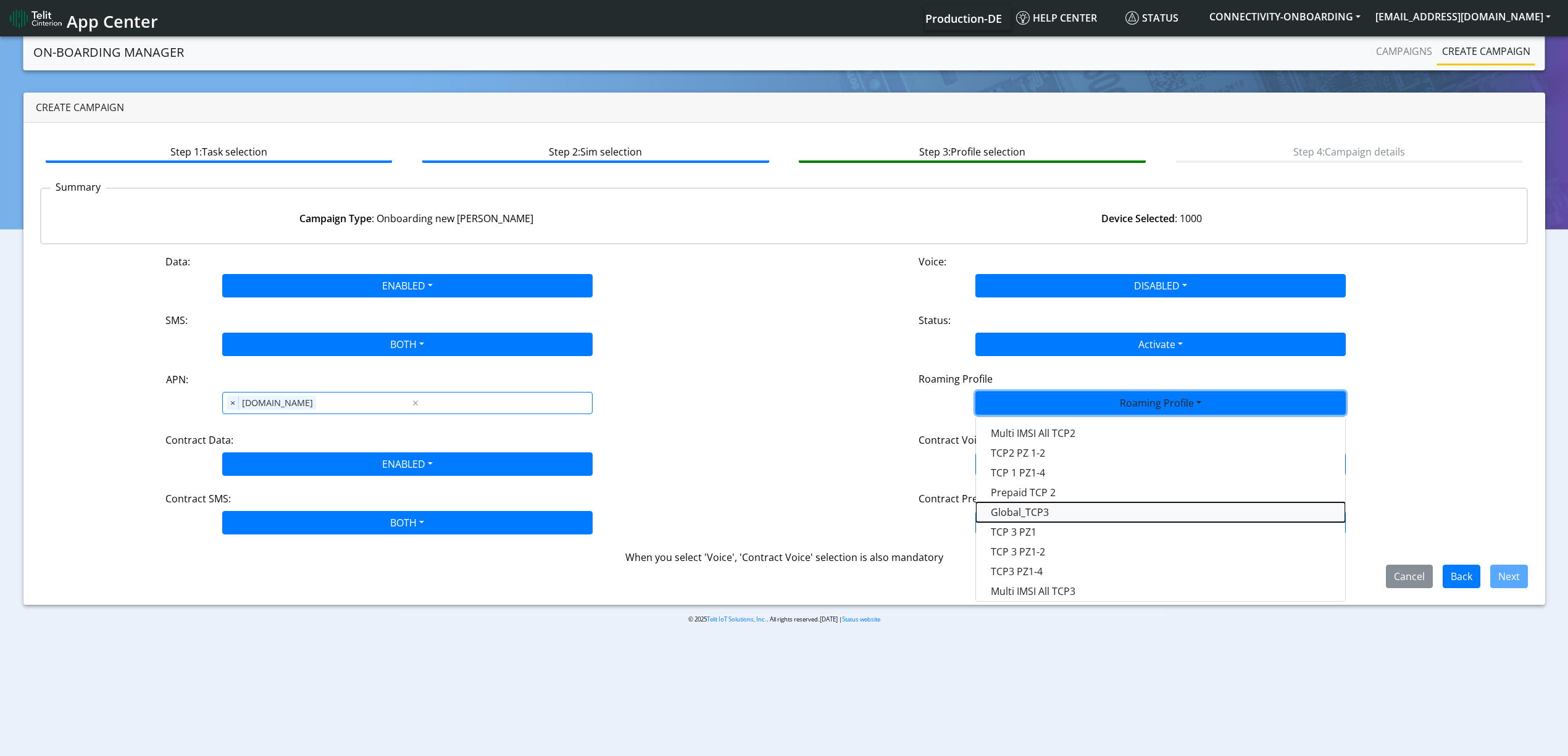
click at [1045, 504] on Profile-dropdown "Global_TCP3" at bounding box center [1160, 512] width 369 height 20
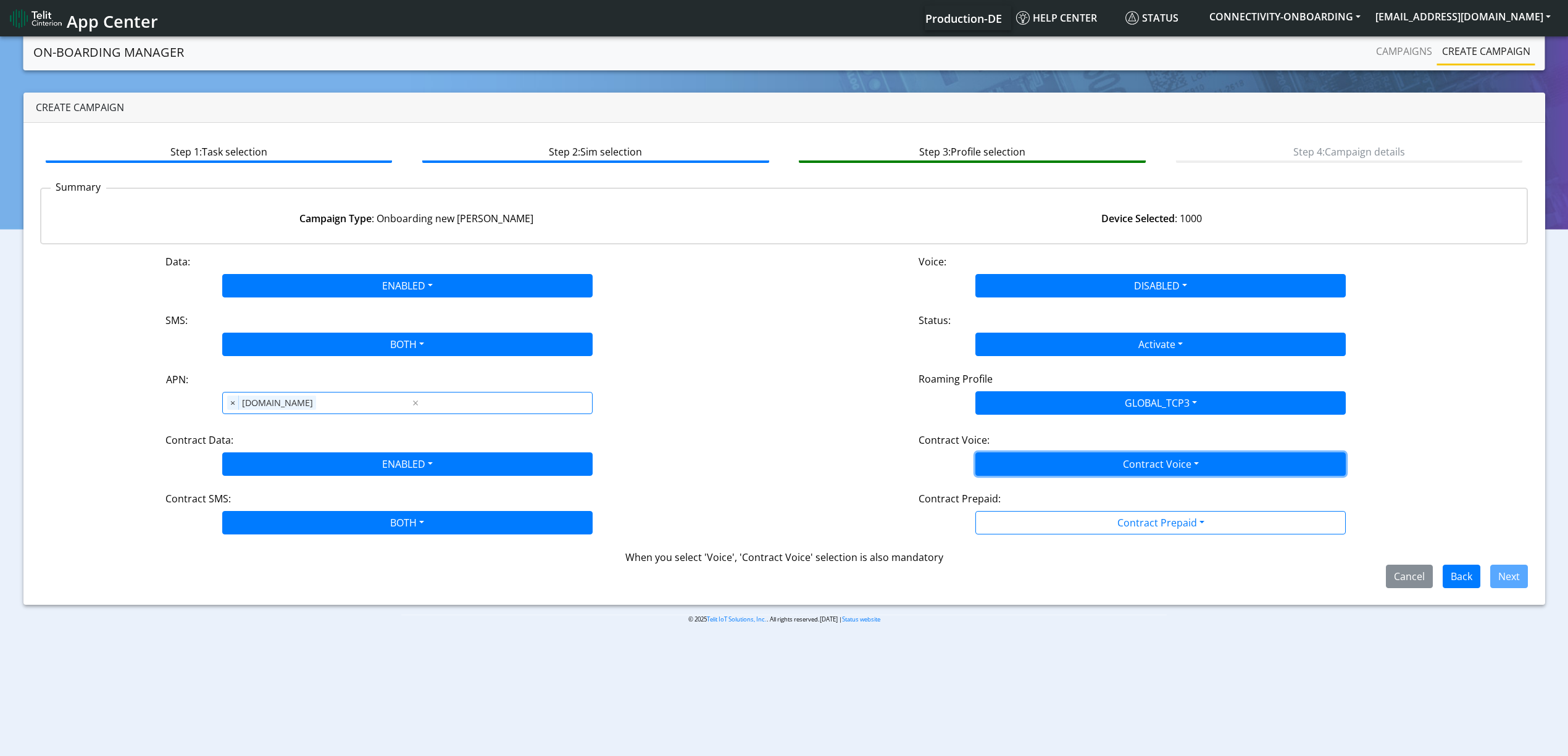
click at [1024, 469] on button "Contract Voice" at bounding box center [1160, 464] width 370 height 23
click at [1016, 485] on Voicedisabled-dropdown "Disabled" at bounding box center [1160, 493] width 369 height 20
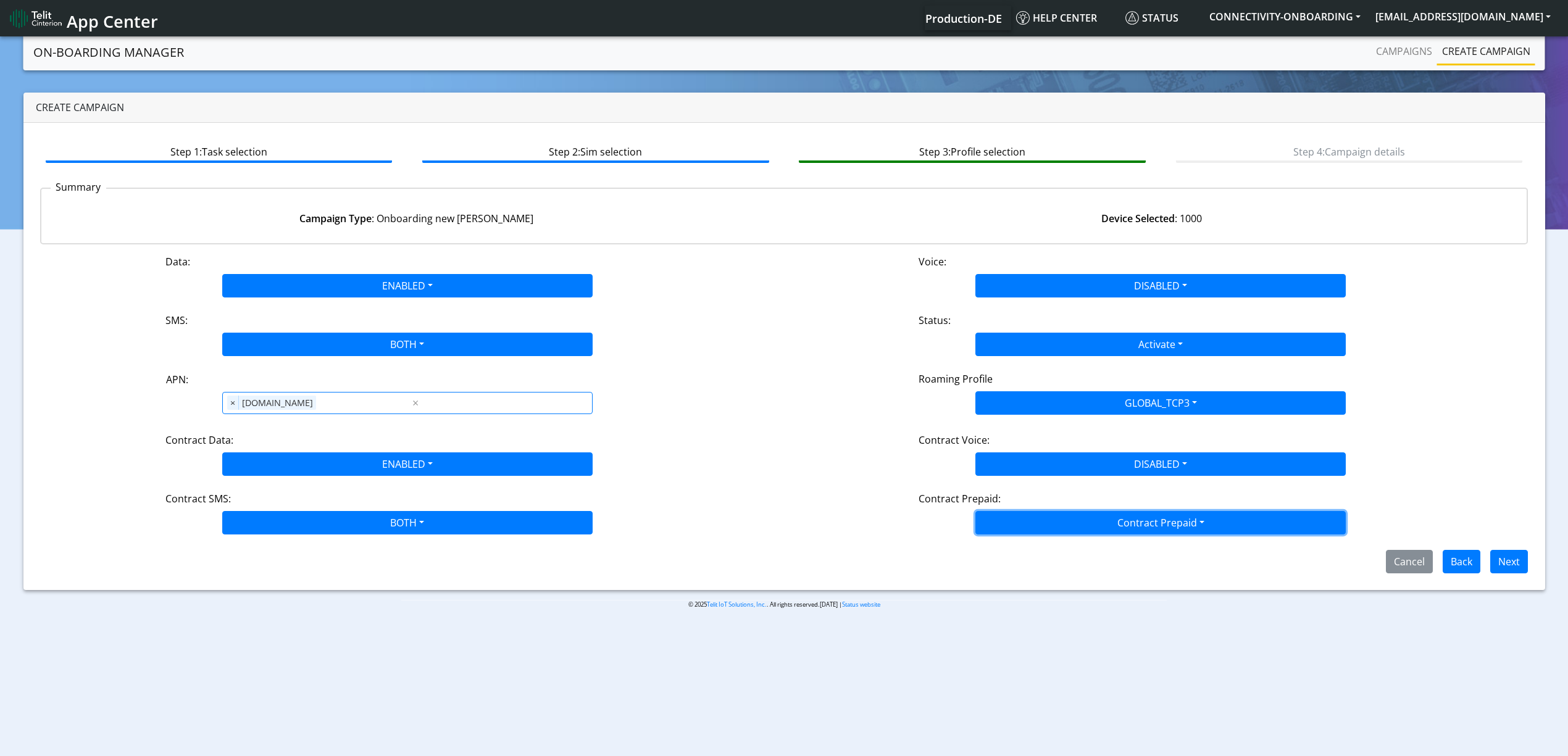
click at [1012, 517] on button "Contract Prepaid" at bounding box center [1160, 523] width 370 height 23
click at [1004, 574] on Prepaidnotprepaid-dropdown "No" at bounding box center [1160, 571] width 369 height 20
click at [1131, 592] on section "On-Boarding Manager Campaigns Create campaign Create campaign Step 1: Task sele…" at bounding box center [784, 331] width 1568 height 595
click at [1500, 558] on button "Next" at bounding box center [1509, 562] width 38 height 23
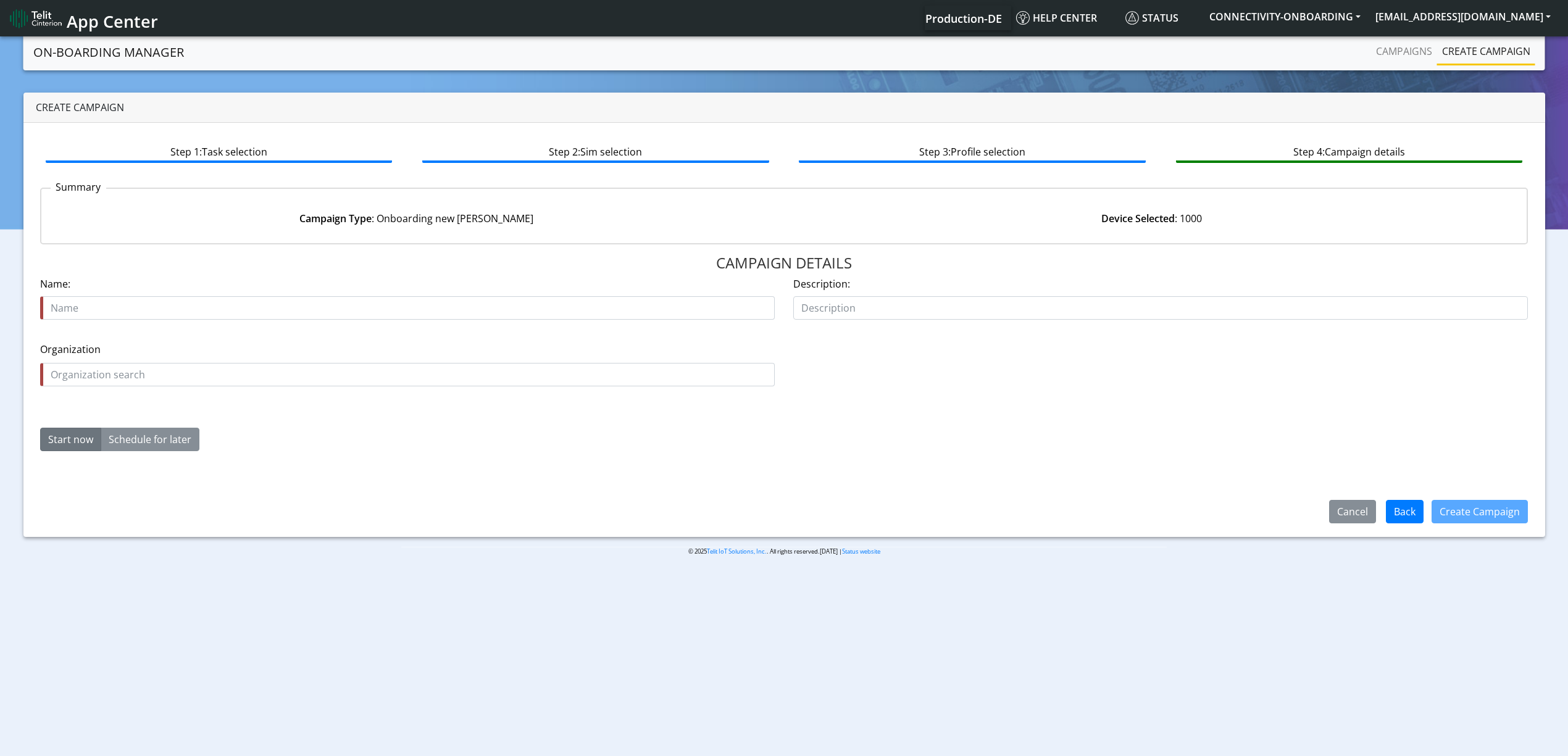
click at [260, 305] on input "text" at bounding box center [407, 308] width 734 height 23
type input "trackcam 29736-01"
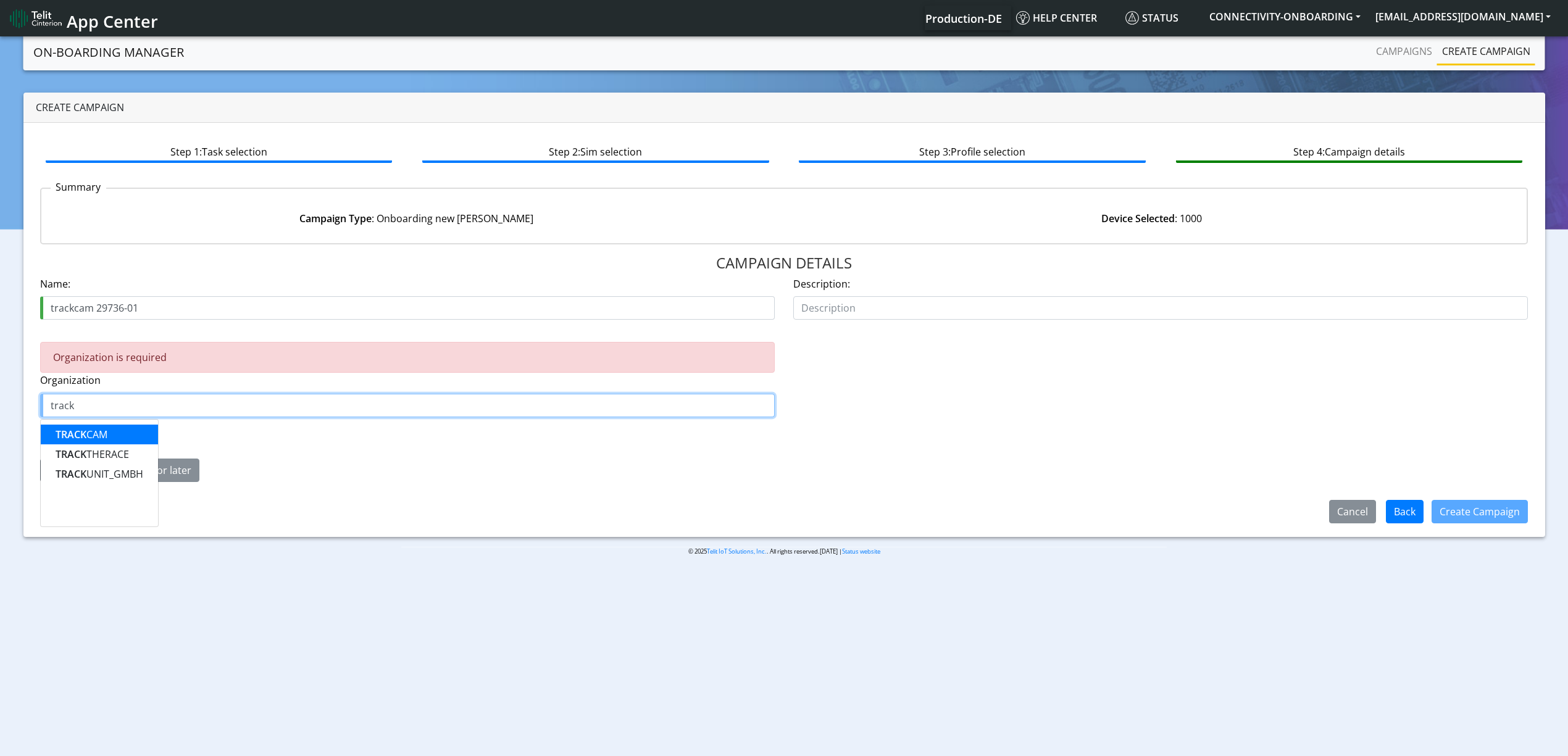
click at [62, 430] on span "TRACK" at bounding box center [71, 434] width 31 height 14
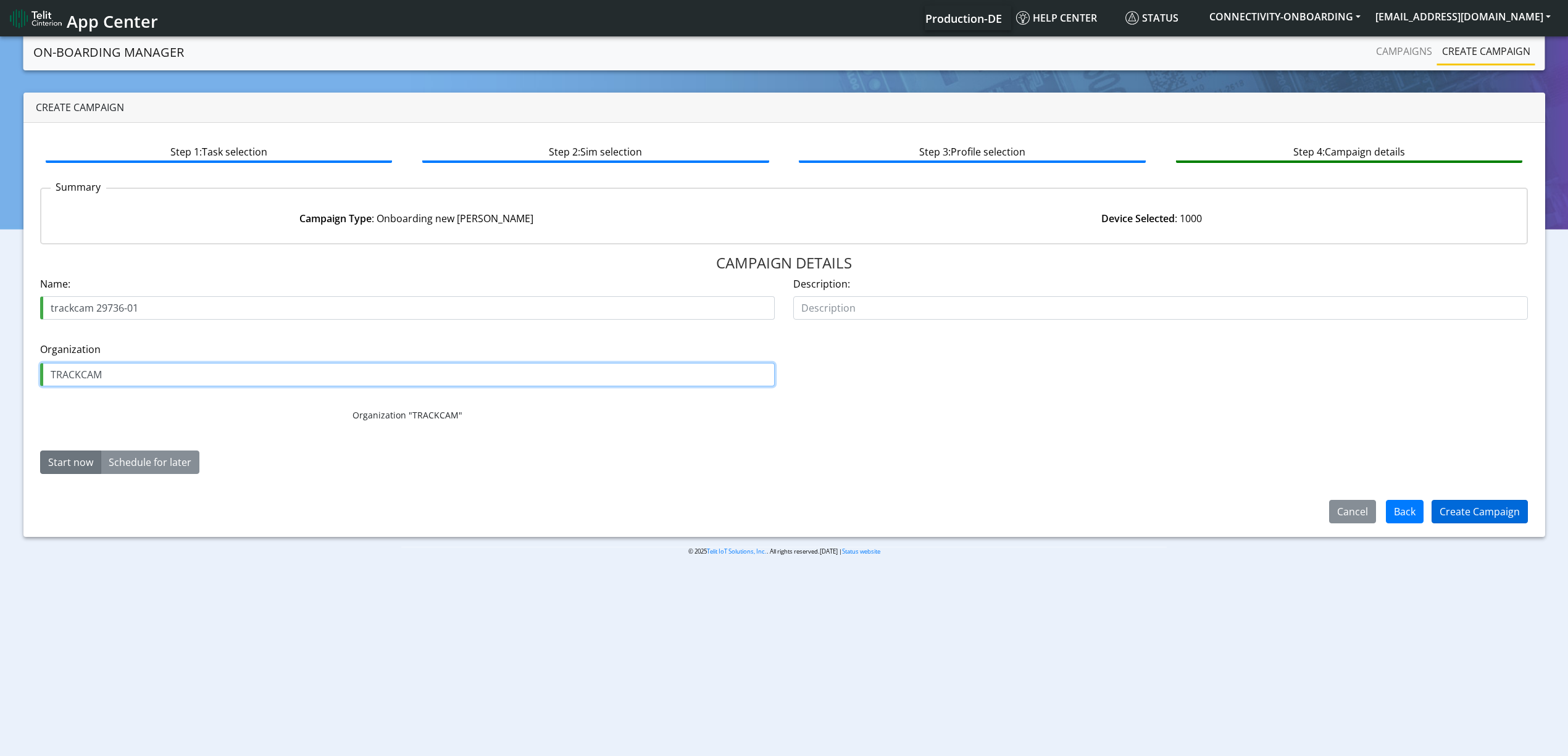
type input "TRACKCAM"
click at [1466, 520] on button "Create Campaign" at bounding box center [1479, 512] width 96 height 23
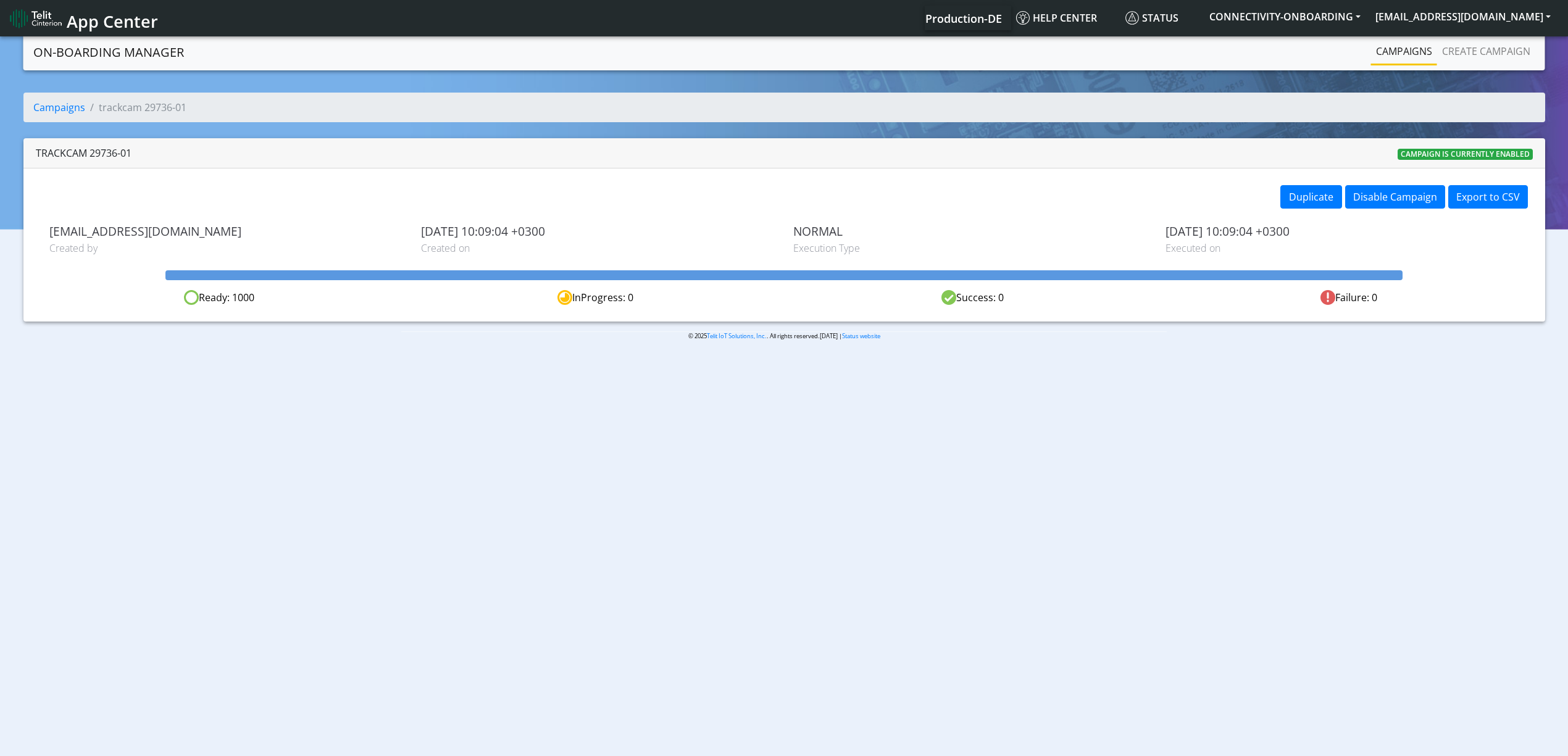
click at [1401, 55] on link "Campaigns" at bounding box center [1404, 51] width 66 height 25
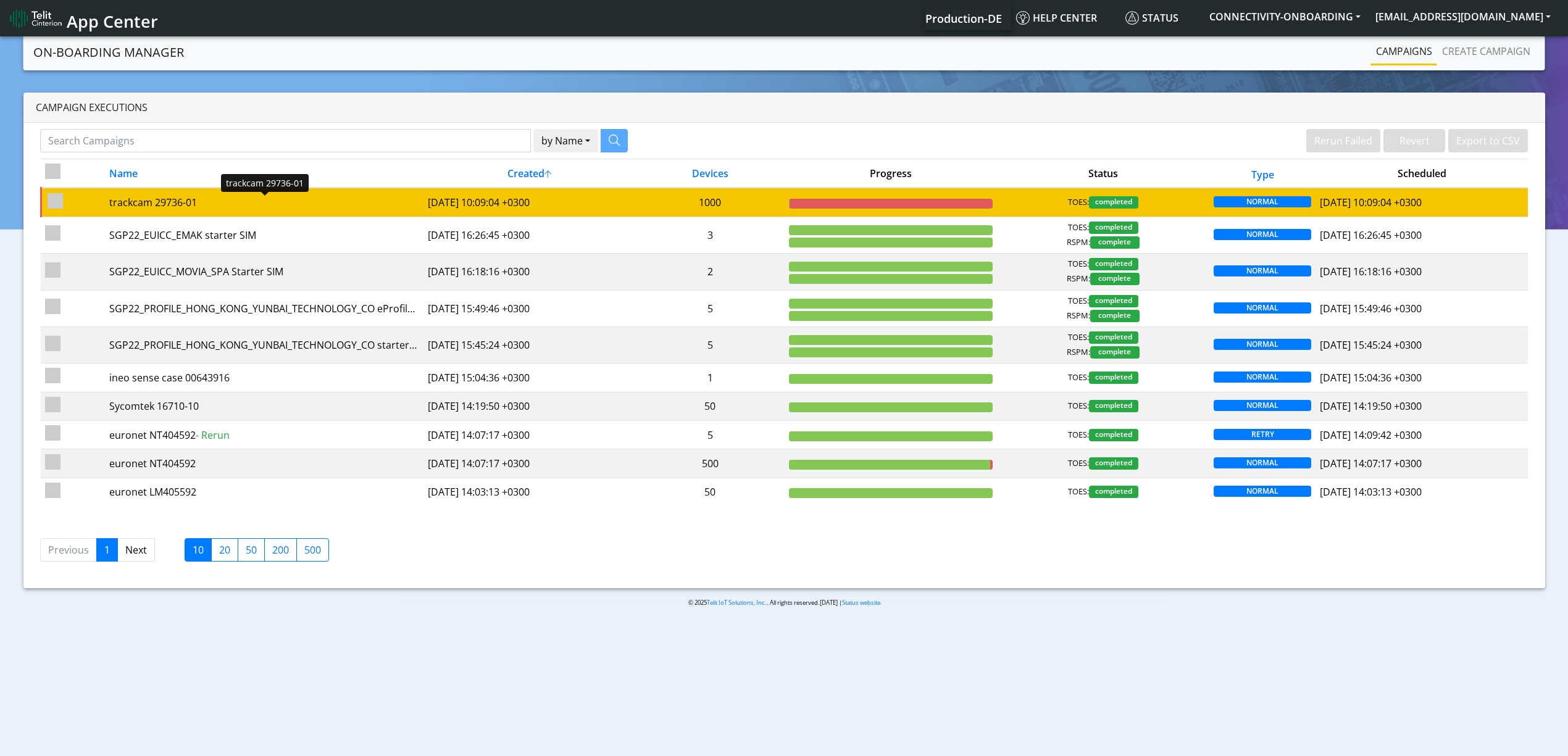
click at [260, 208] on div "trackcam 29736-01" at bounding box center [264, 202] width 310 height 15
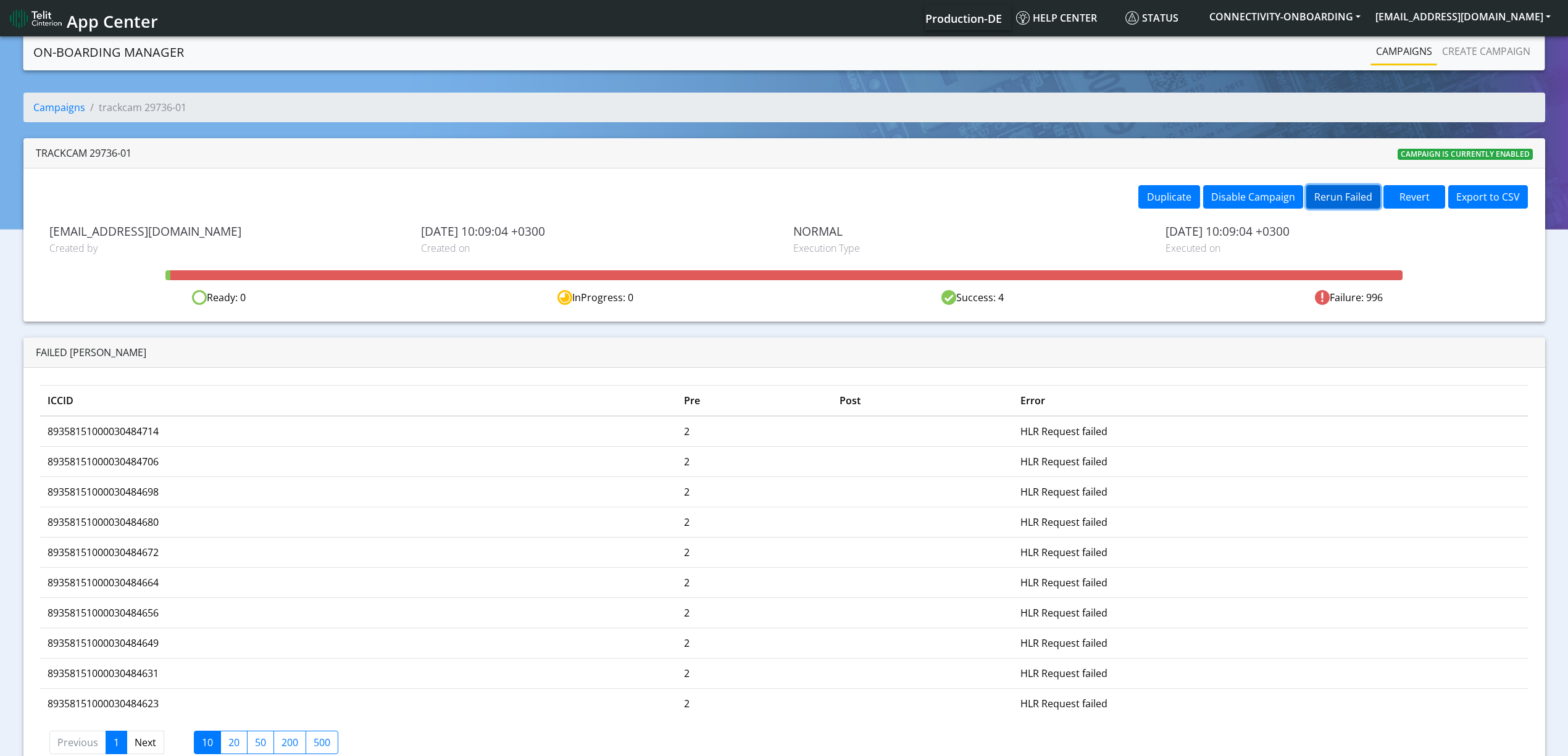
click at [1351, 189] on button "Rerun Failed" at bounding box center [1343, 197] width 74 height 23
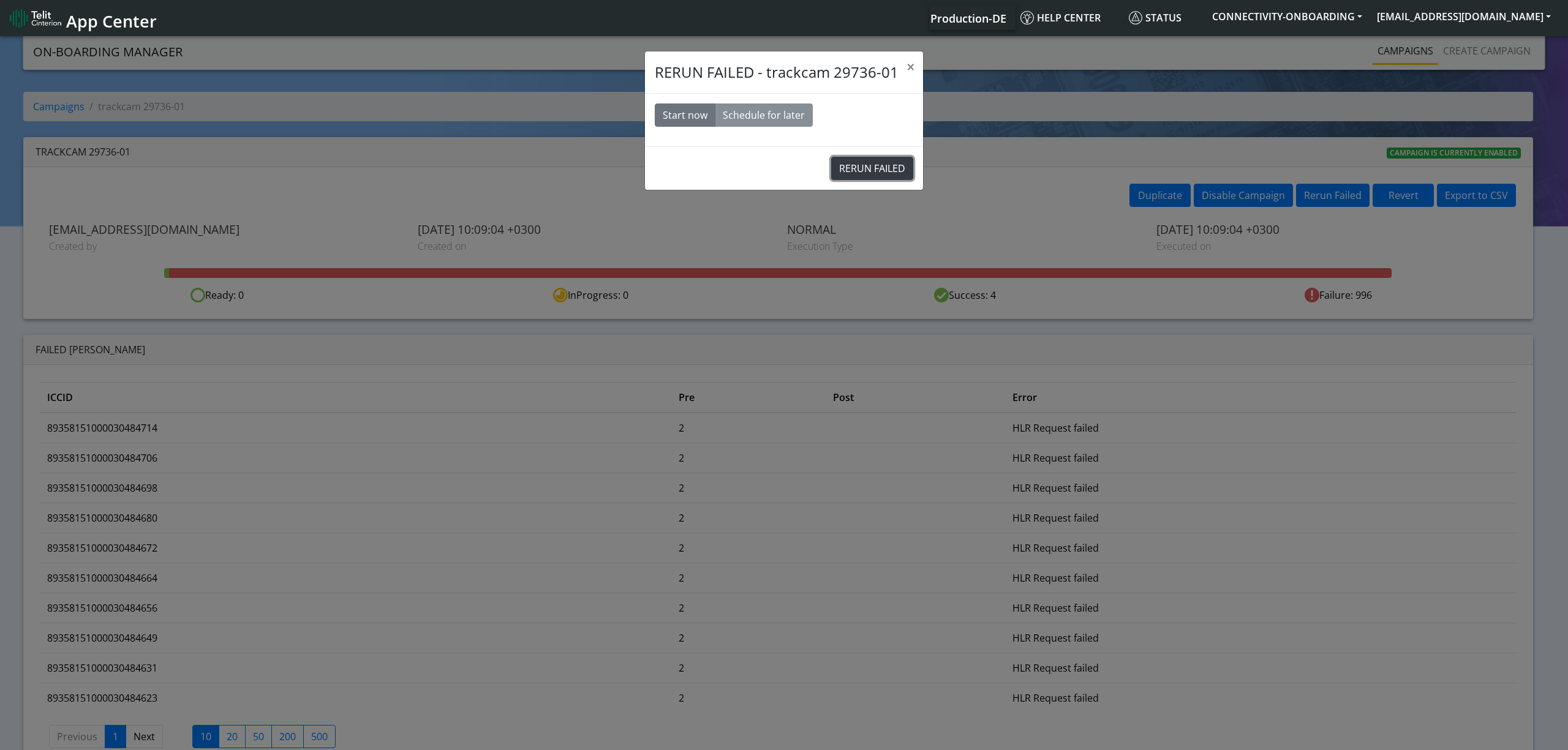
click at [894, 169] on button "RERUN FAILED" at bounding box center [872, 168] width 82 height 23
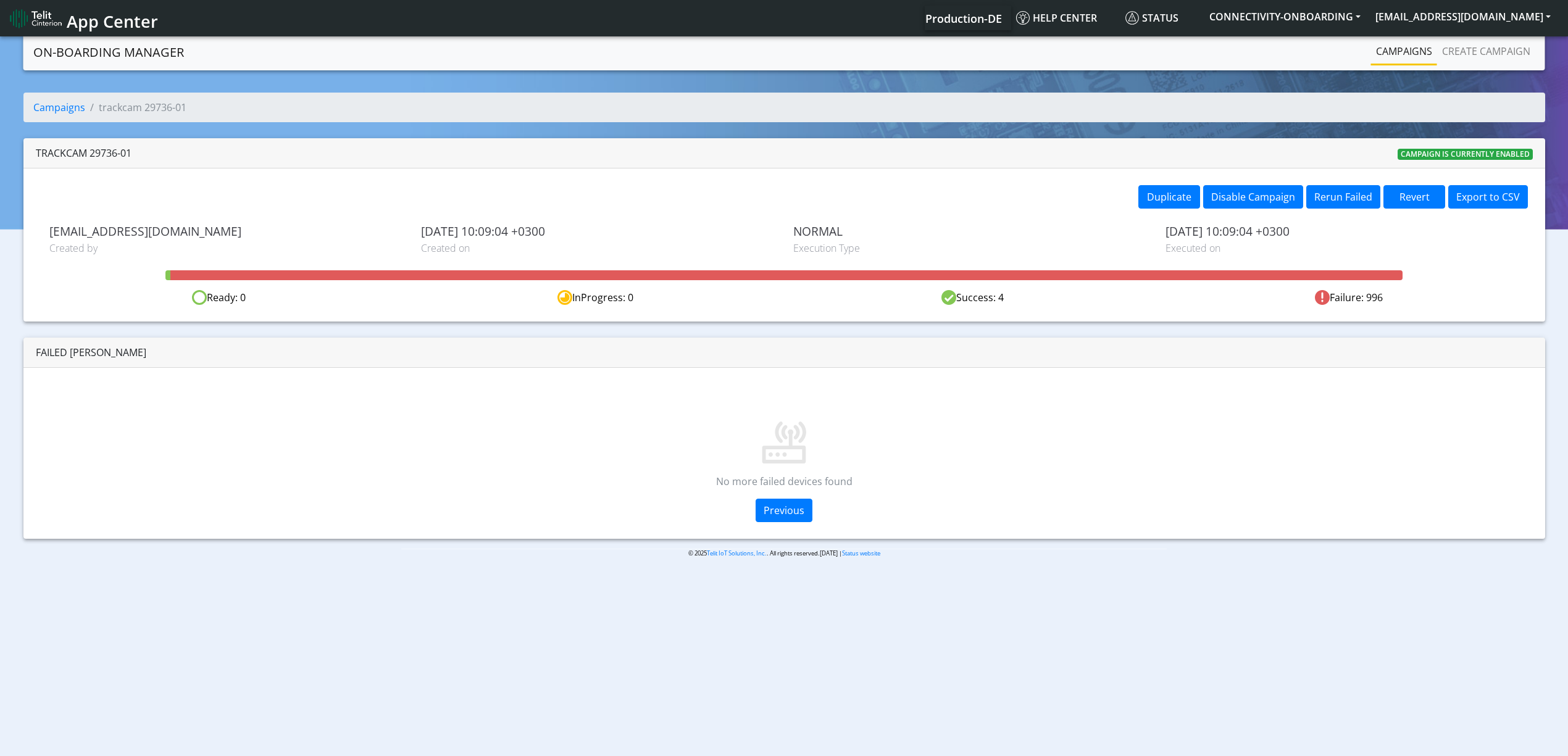
click at [1398, 57] on link "Campaigns" at bounding box center [1404, 51] width 66 height 25
